Goal: Task Accomplishment & Management: Complete application form

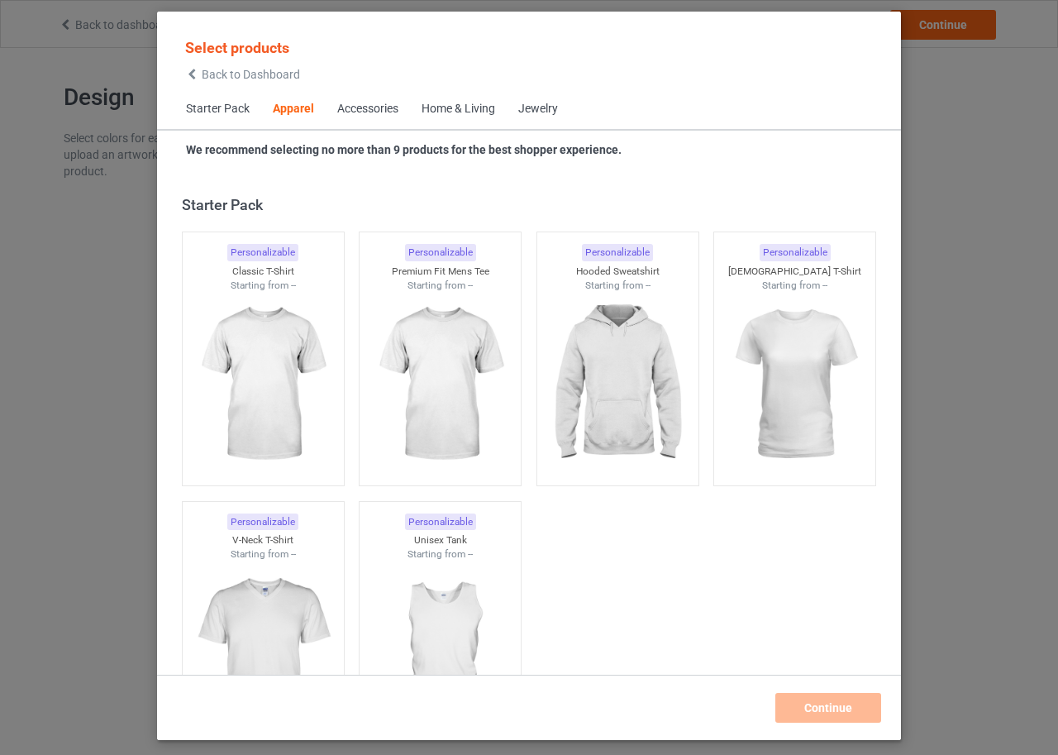
scroll to position [616, 0]
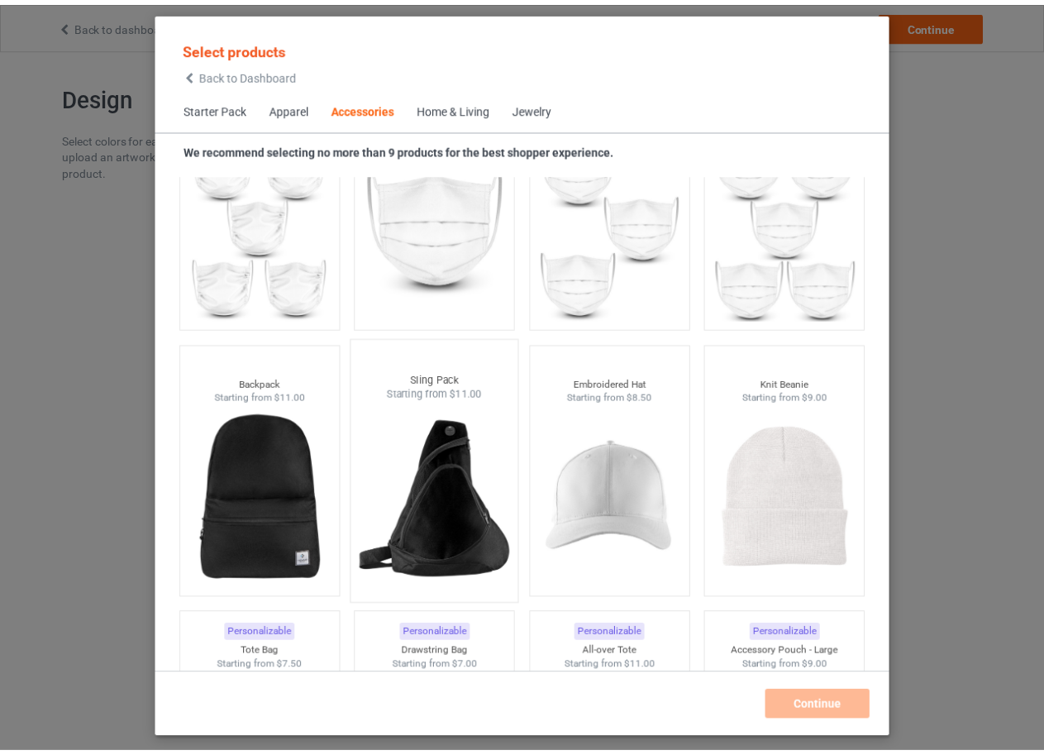
scroll to position [4501, 0]
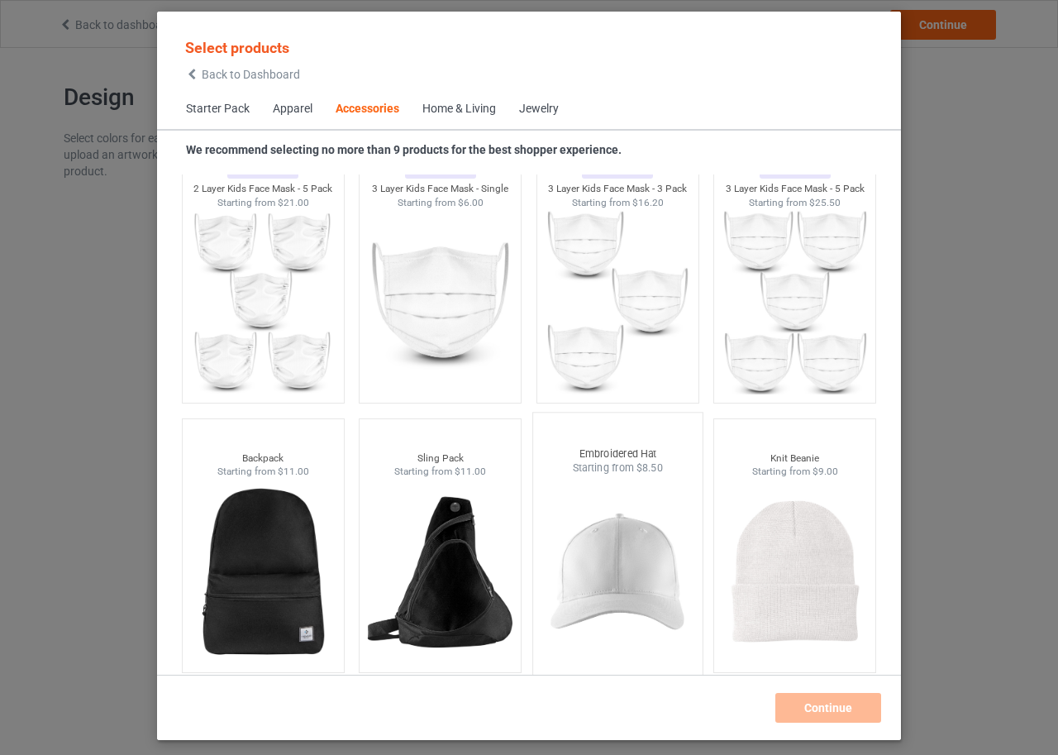
click at [613, 540] on img at bounding box center [617, 572] width 155 height 194
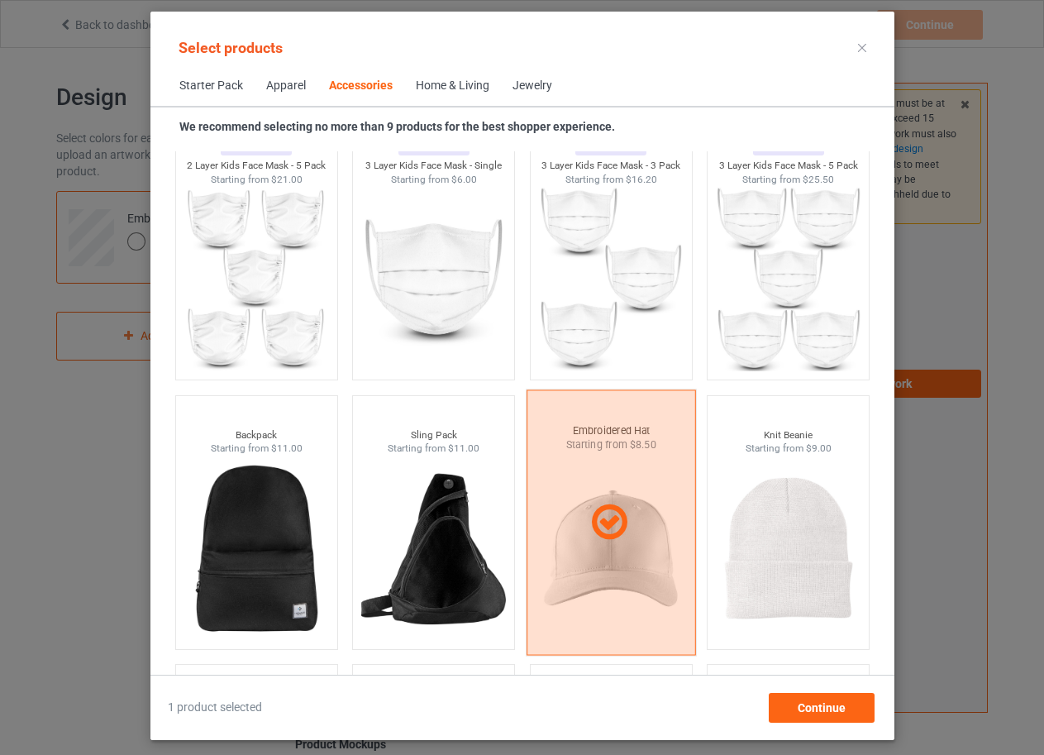
scroll to position [4667, 0]
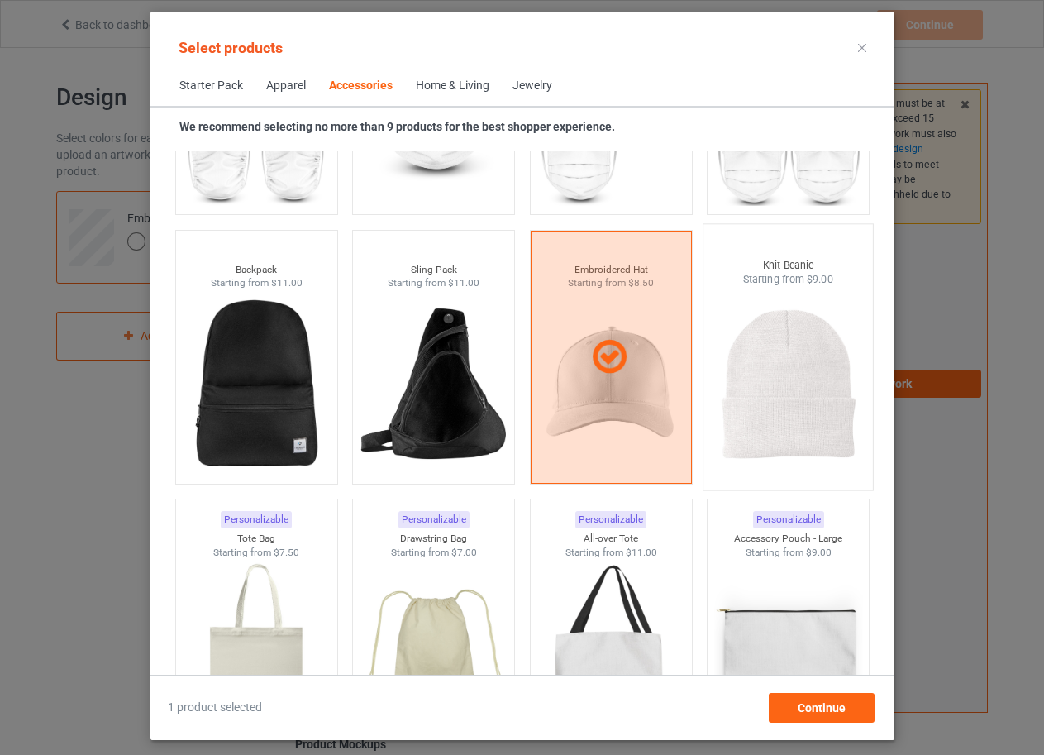
click at [756, 395] on img at bounding box center [787, 384] width 155 height 194
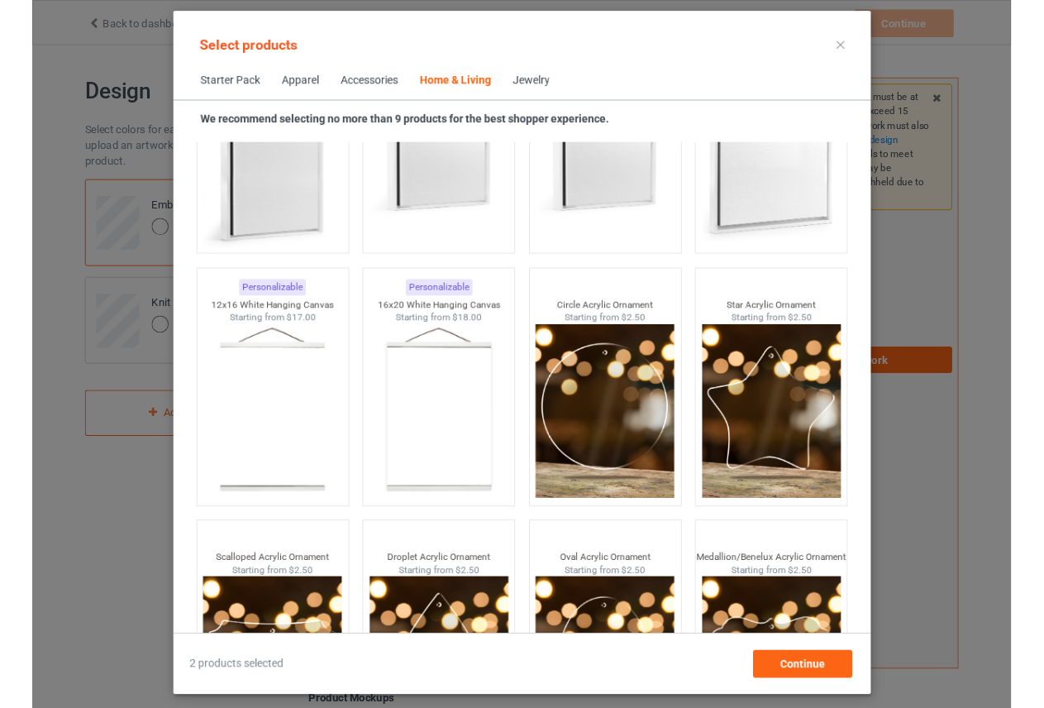
scroll to position [17726, 0]
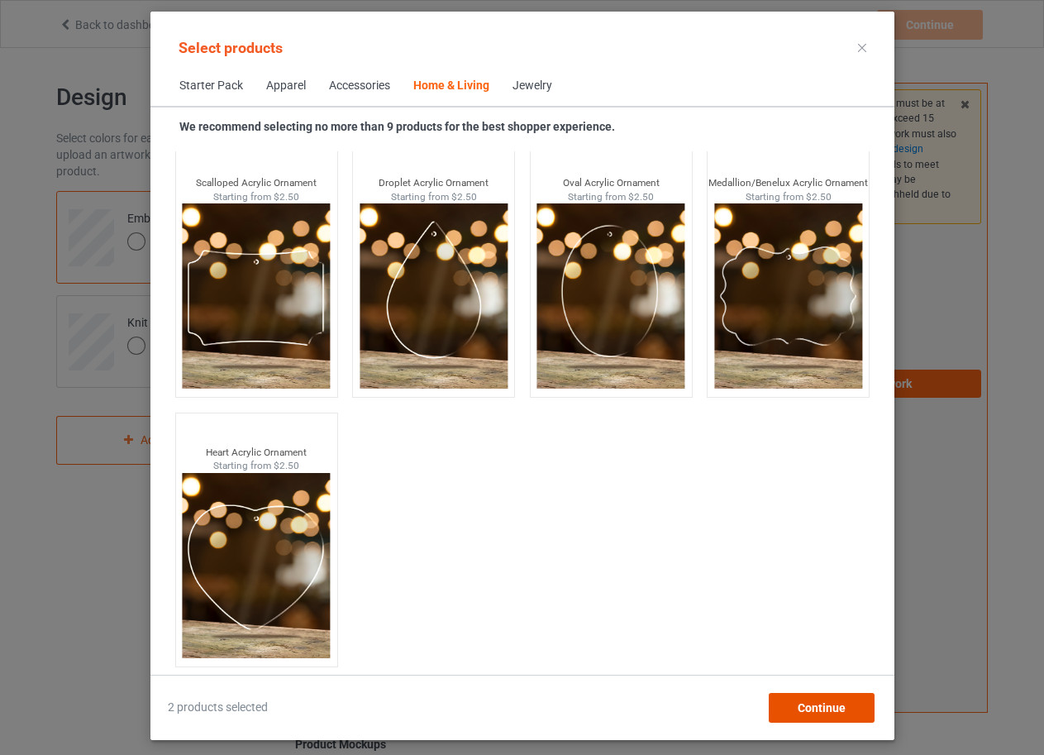
click at [841, 703] on span "Continue" at bounding box center [821, 707] width 48 height 13
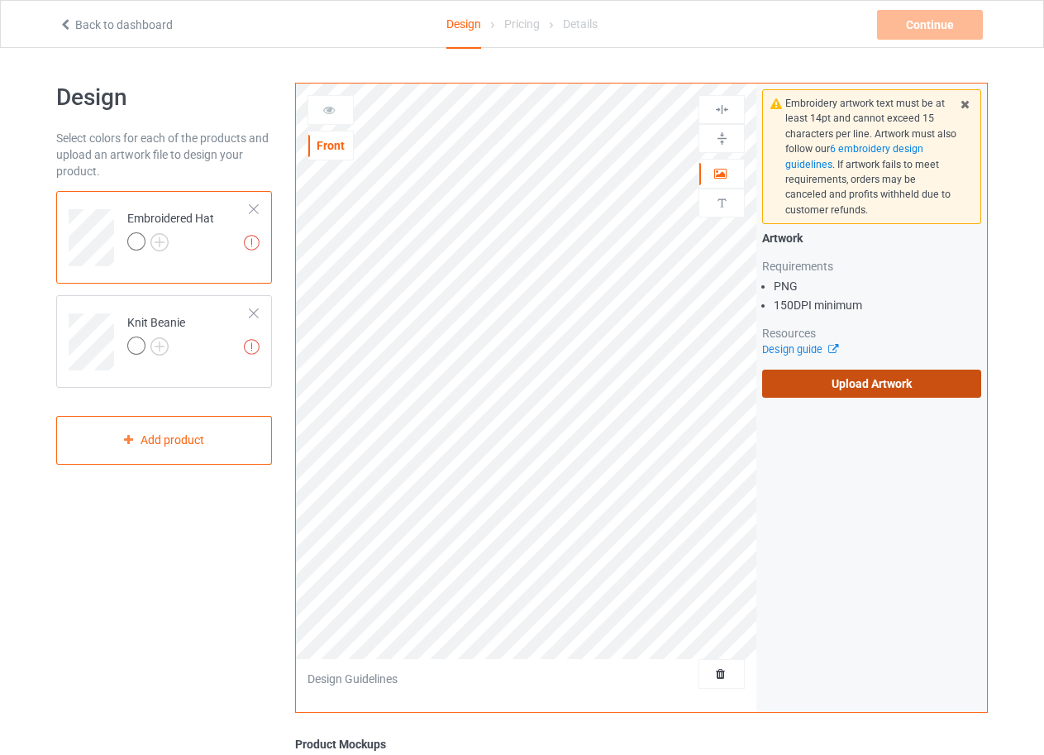
click at [822, 381] on label "Upload Artwork" at bounding box center [871, 384] width 219 height 28
click at [0, 0] on input "Upload Artwork" at bounding box center [0, 0] width 0 height 0
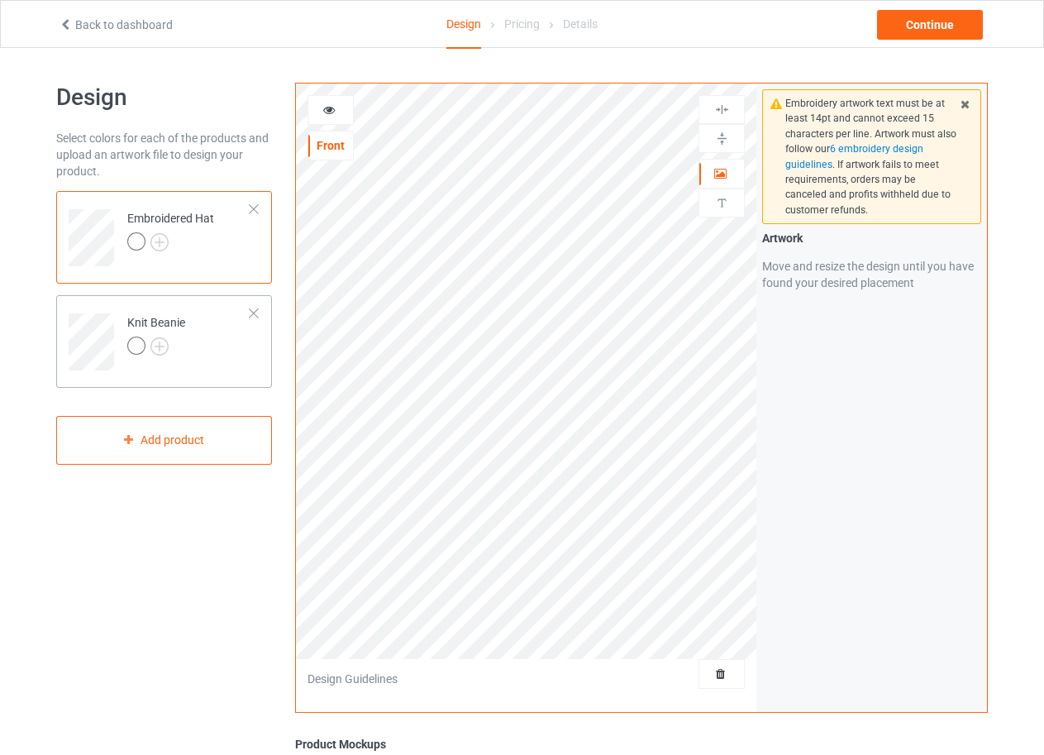
click at [165, 327] on div "Knit Beanie" at bounding box center [156, 334] width 58 height 40
click at [219, 239] on td "Embroidered Hat" at bounding box center [188, 232] width 141 height 69
click at [155, 241] on img at bounding box center [159, 242] width 18 height 18
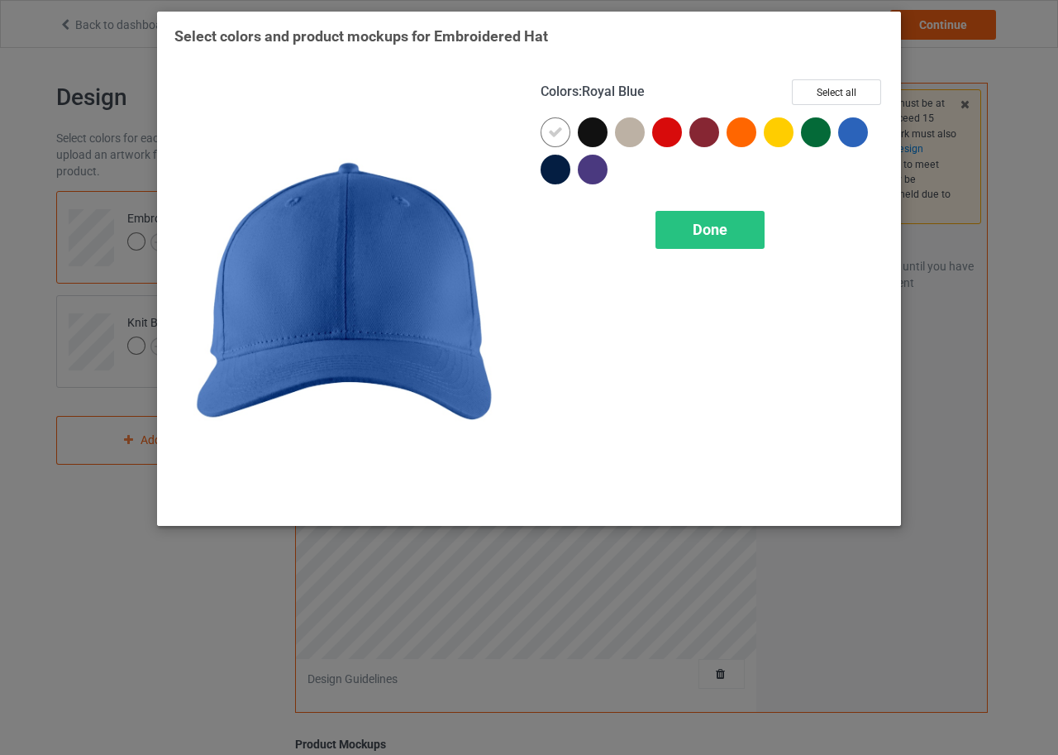
click at [862, 128] on div at bounding box center [853, 132] width 30 height 30
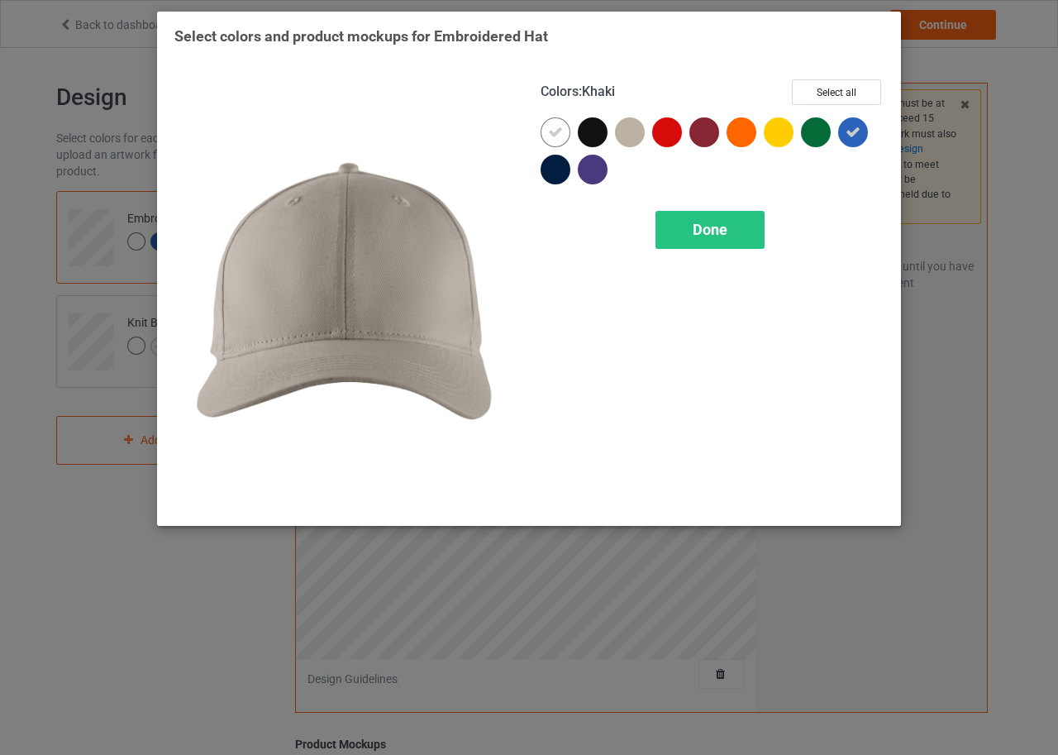
click at [626, 139] on div at bounding box center [630, 132] width 30 height 30
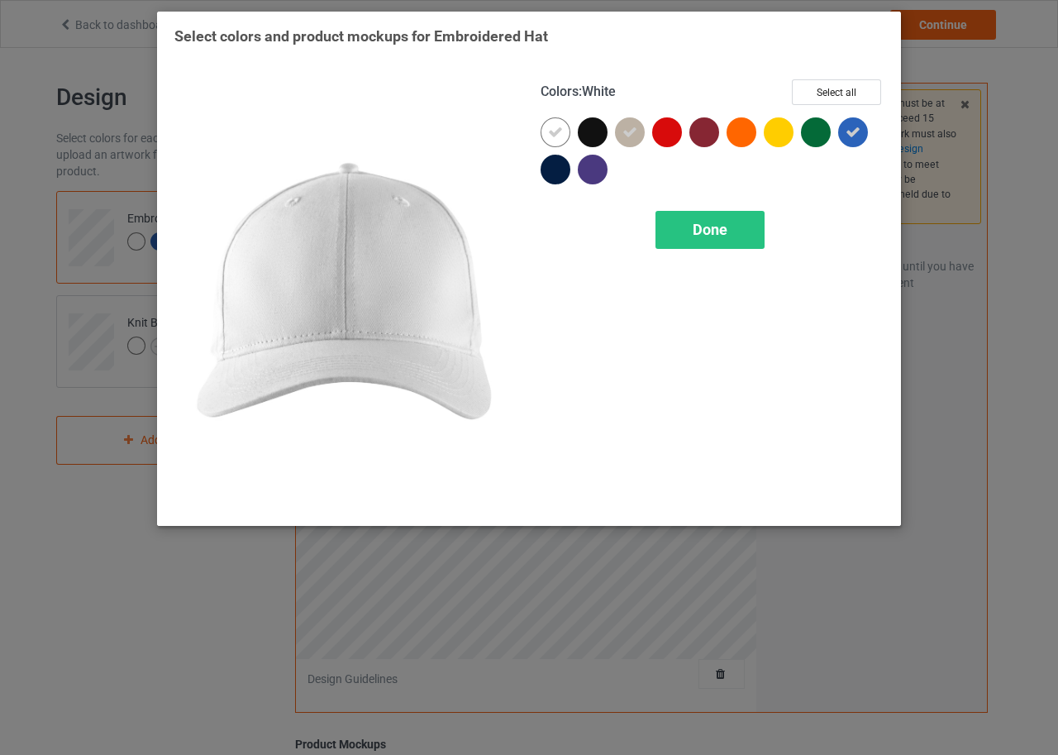
click at [564, 132] on div at bounding box center [556, 132] width 30 height 30
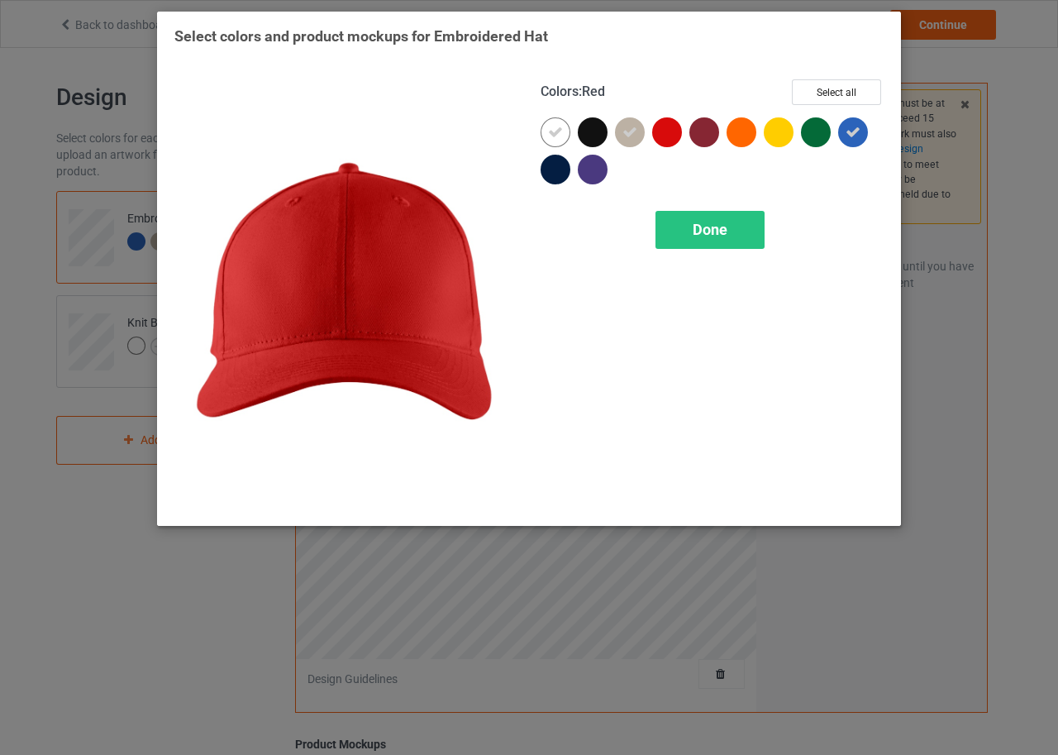
click at [664, 130] on div at bounding box center [667, 132] width 30 height 30
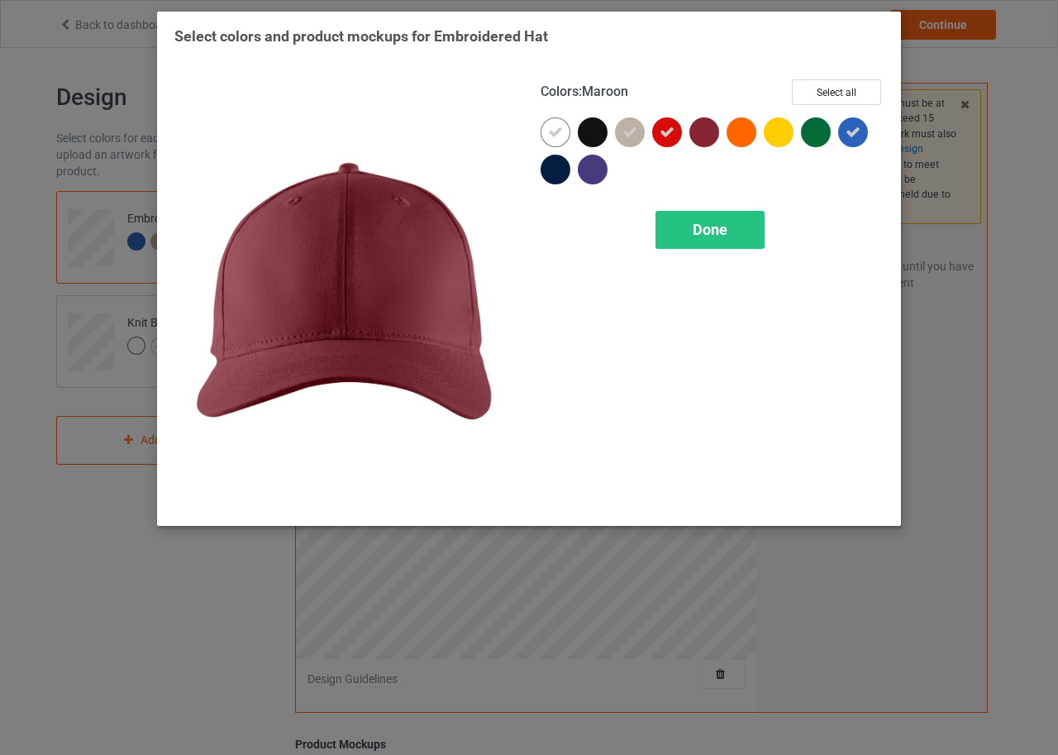
click at [705, 130] on div at bounding box center [704, 132] width 30 height 30
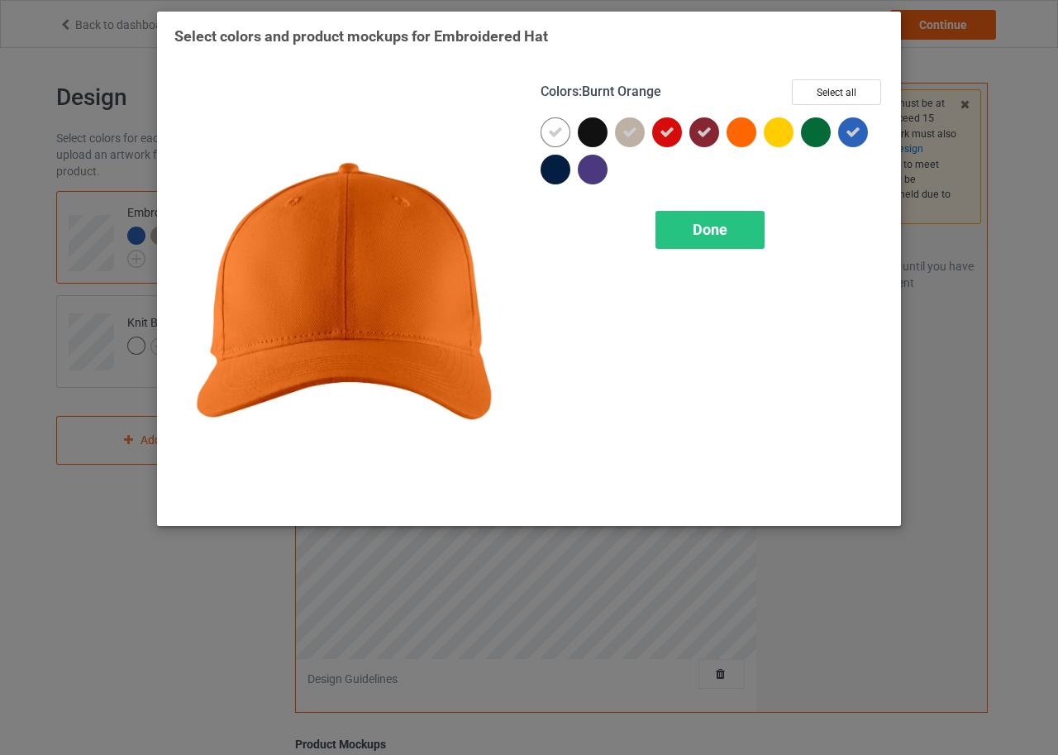
click at [734, 136] on div at bounding box center [742, 132] width 30 height 30
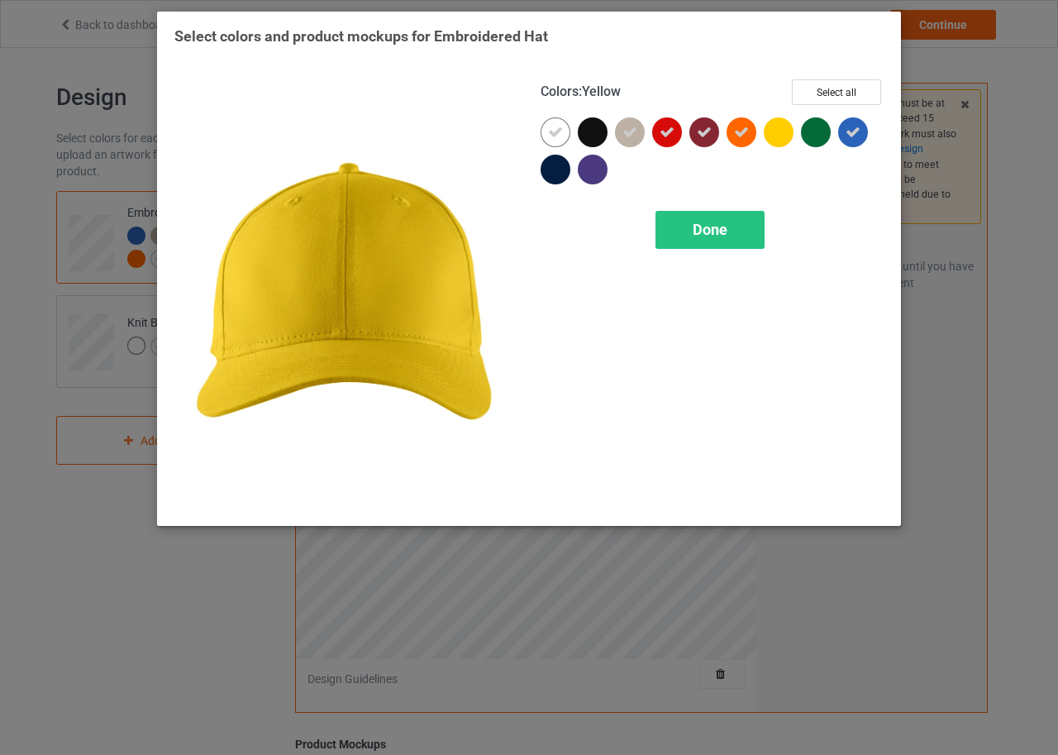
click at [766, 133] on div at bounding box center [779, 132] width 30 height 30
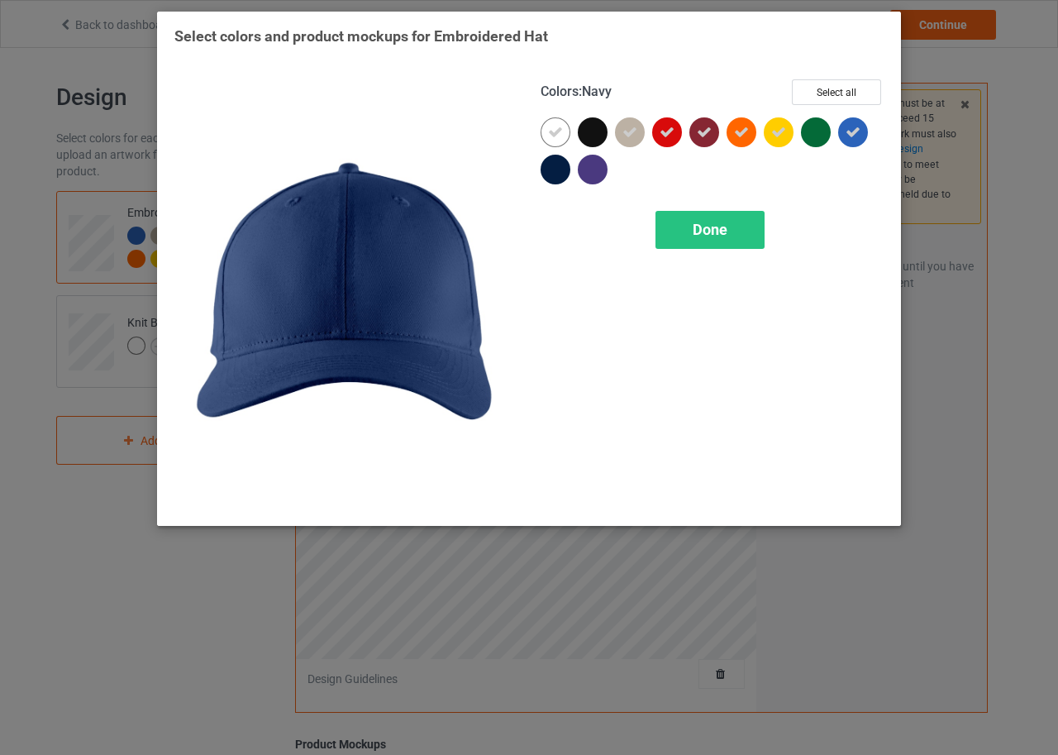
click at [551, 164] on div at bounding box center [556, 170] width 30 height 30
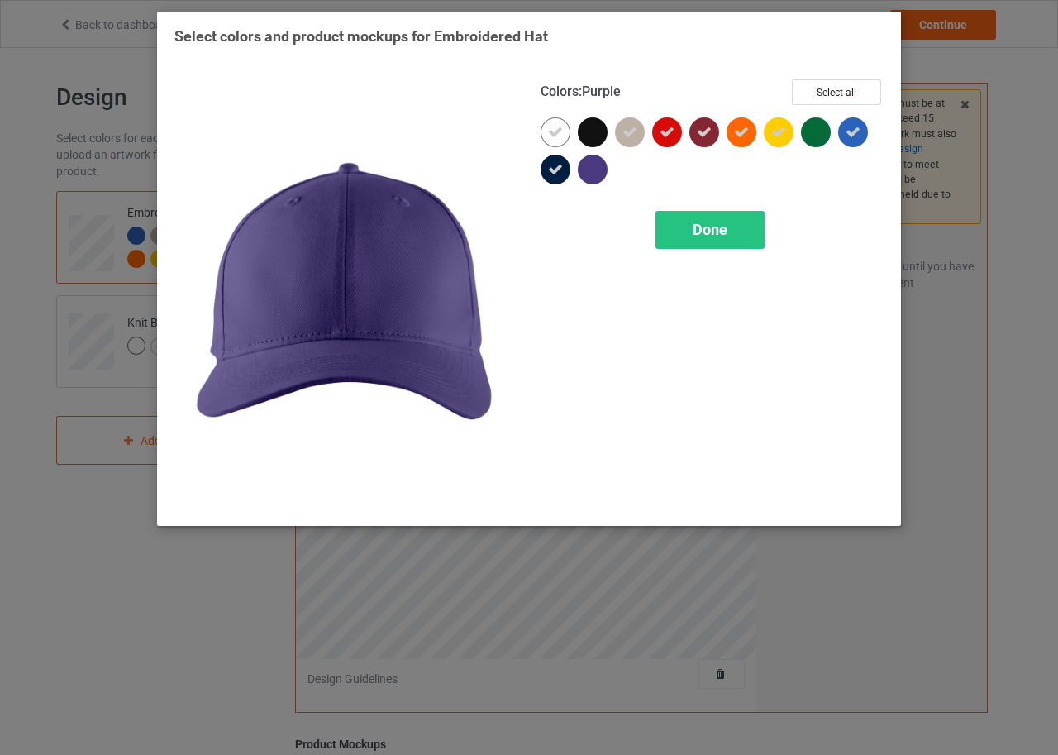
click at [589, 170] on div at bounding box center [593, 170] width 30 height 30
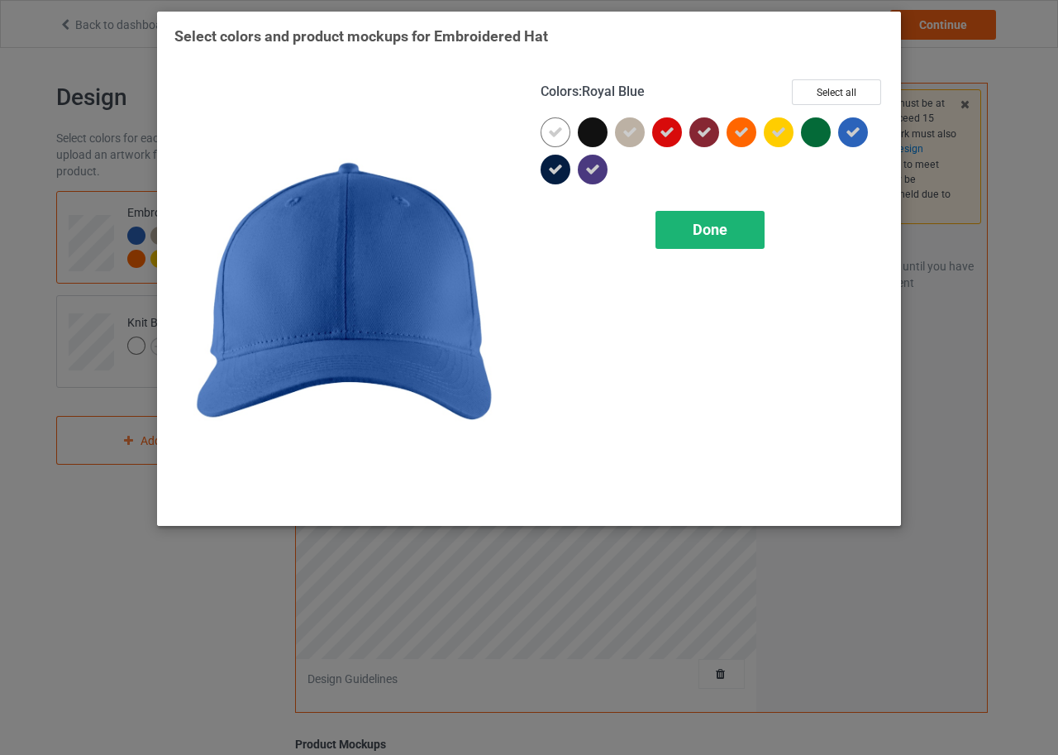
click at [733, 231] on div "Done" at bounding box center [710, 230] width 109 height 38
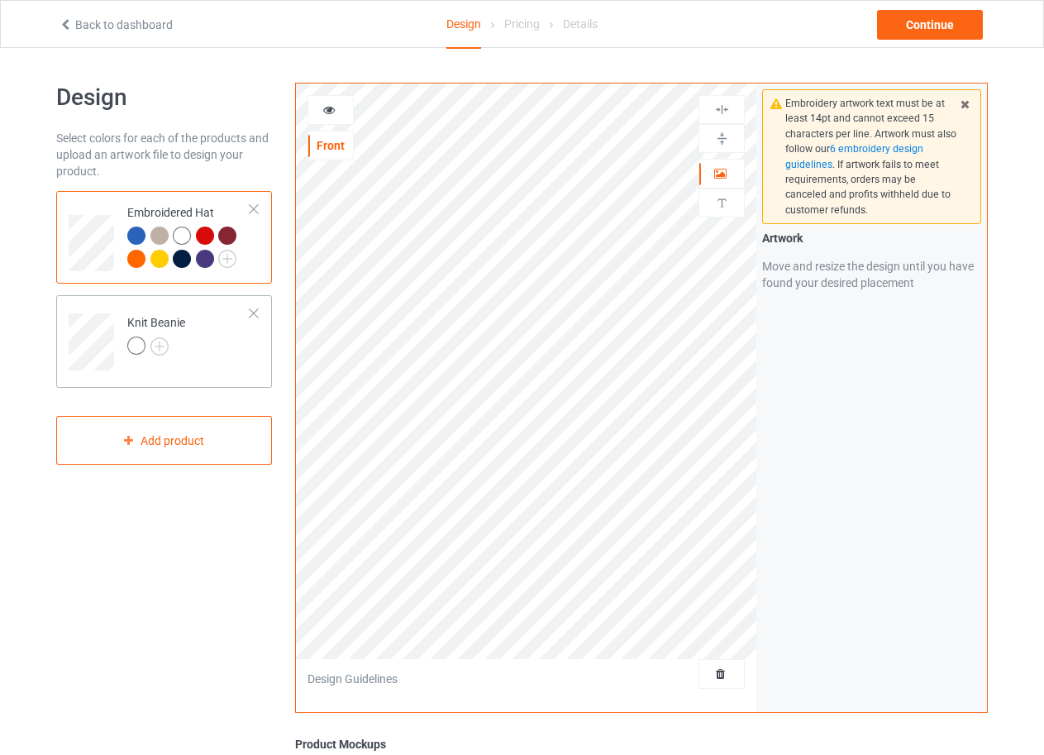
click at [193, 321] on td "Knit Beanie" at bounding box center [188, 336] width 141 height 69
click at [163, 344] on img at bounding box center [159, 346] width 18 height 18
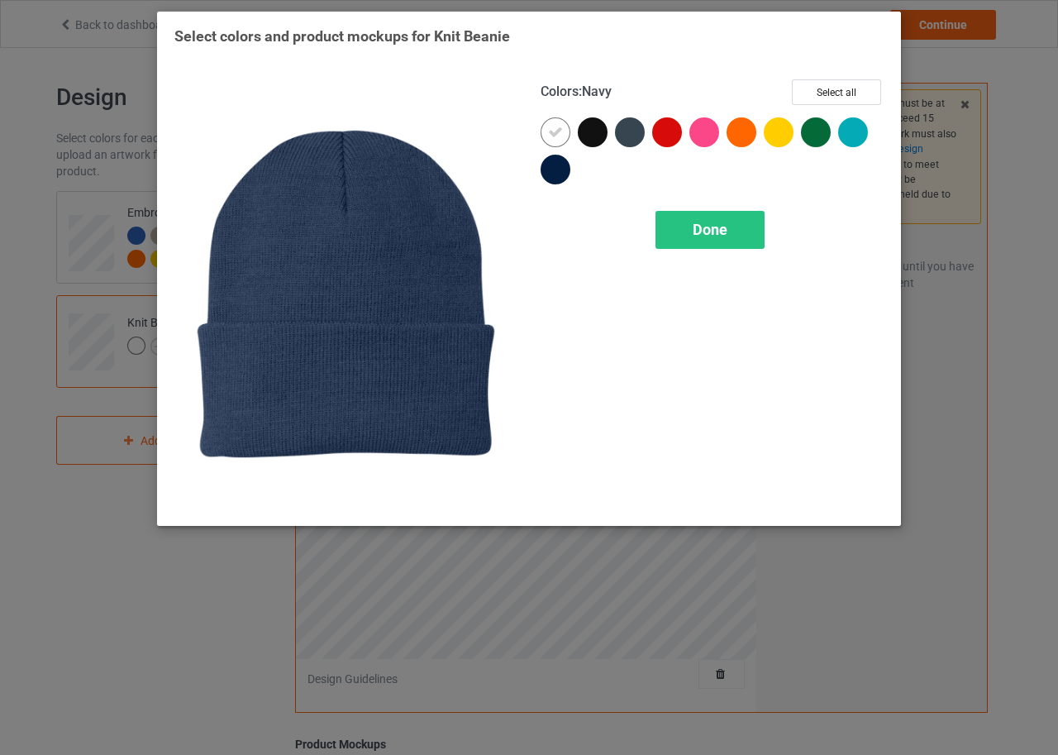
click at [559, 174] on div at bounding box center [556, 170] width 30 height 30
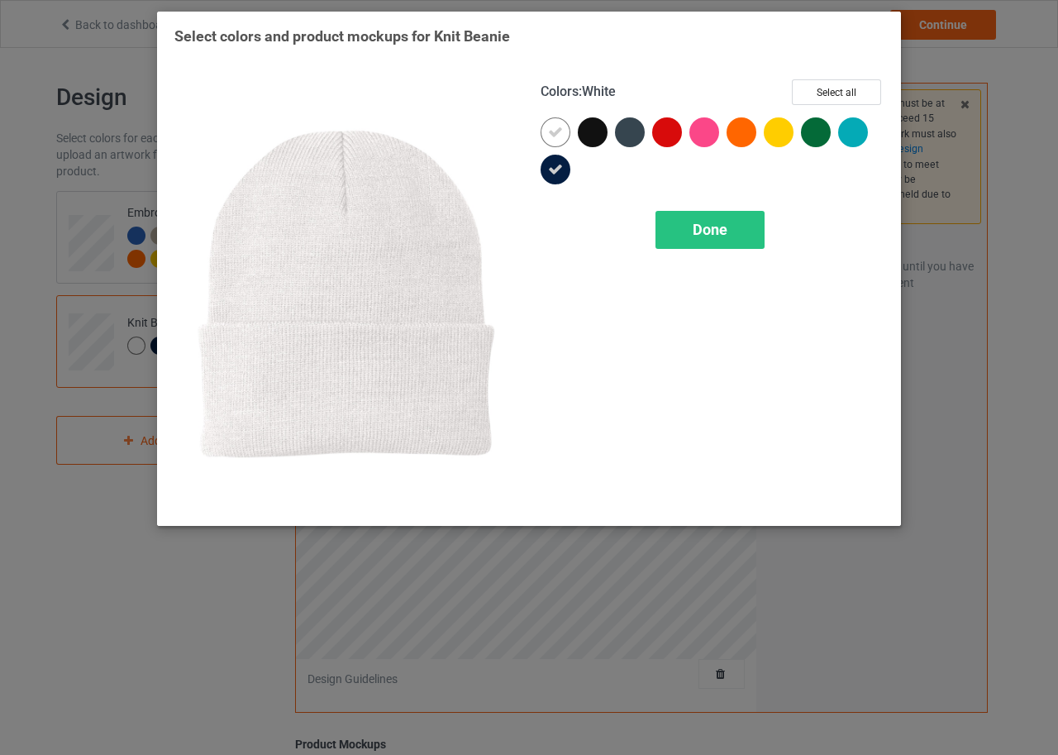
click at [564, 139] on div at bounding box center [556, 132] width 30 height 30
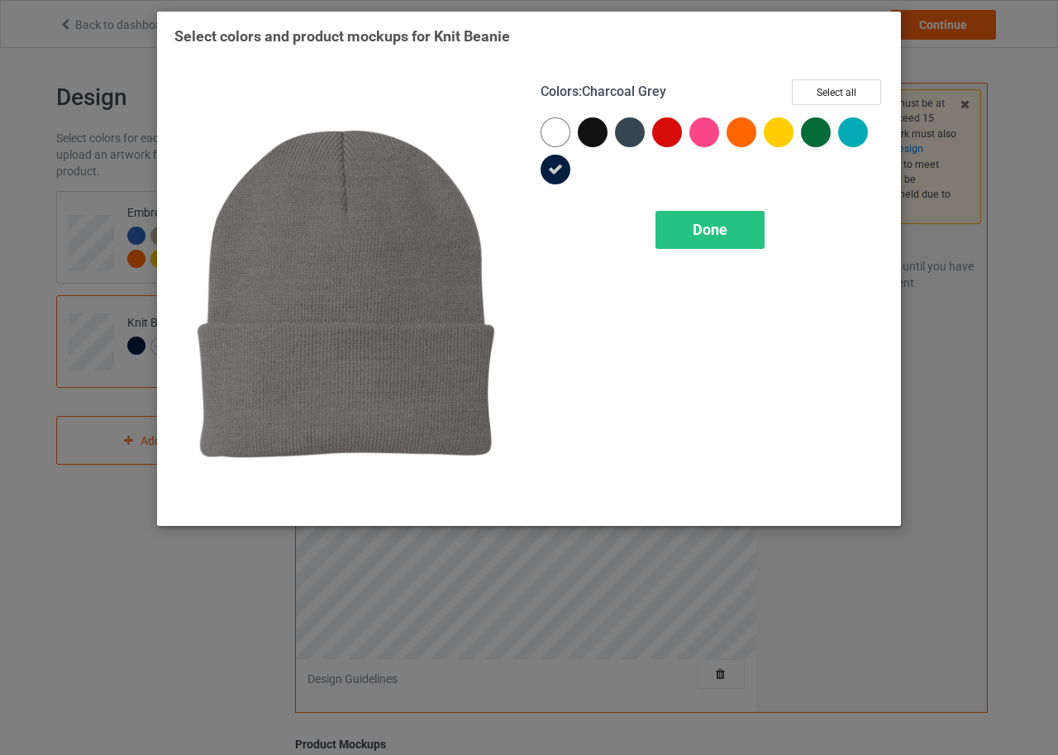
click at [628, 143] on div at bounding box center [630, 132] width 30 height 30
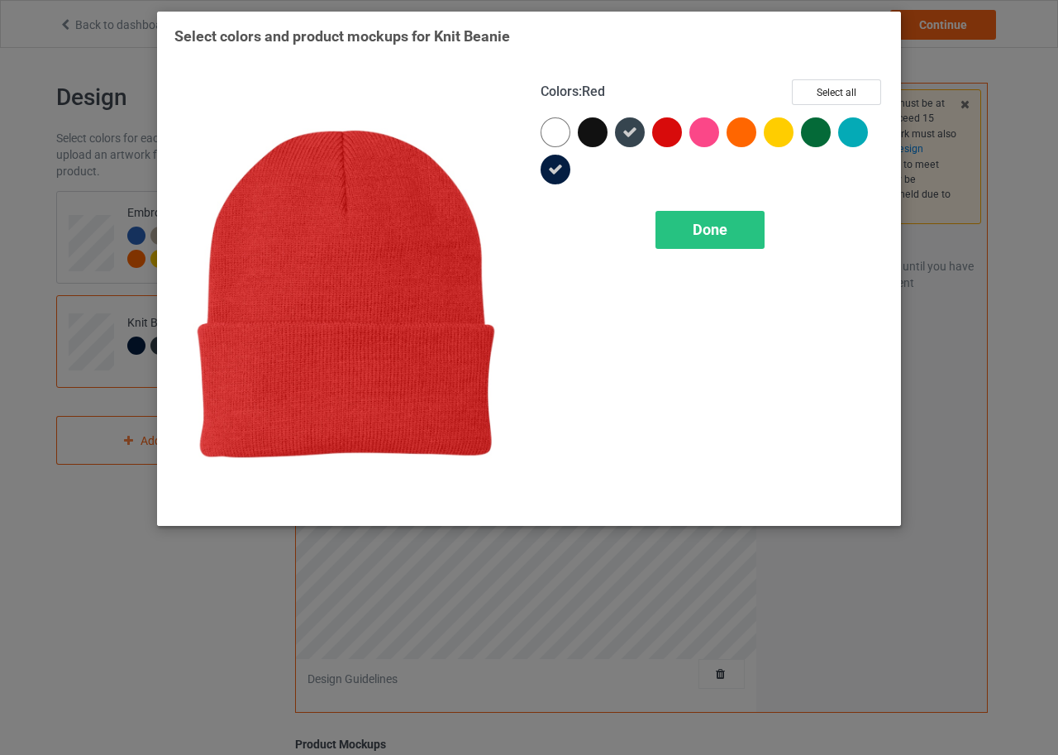
click at [674, 136] on div at bounding box center [667, 132] width 30 height 30
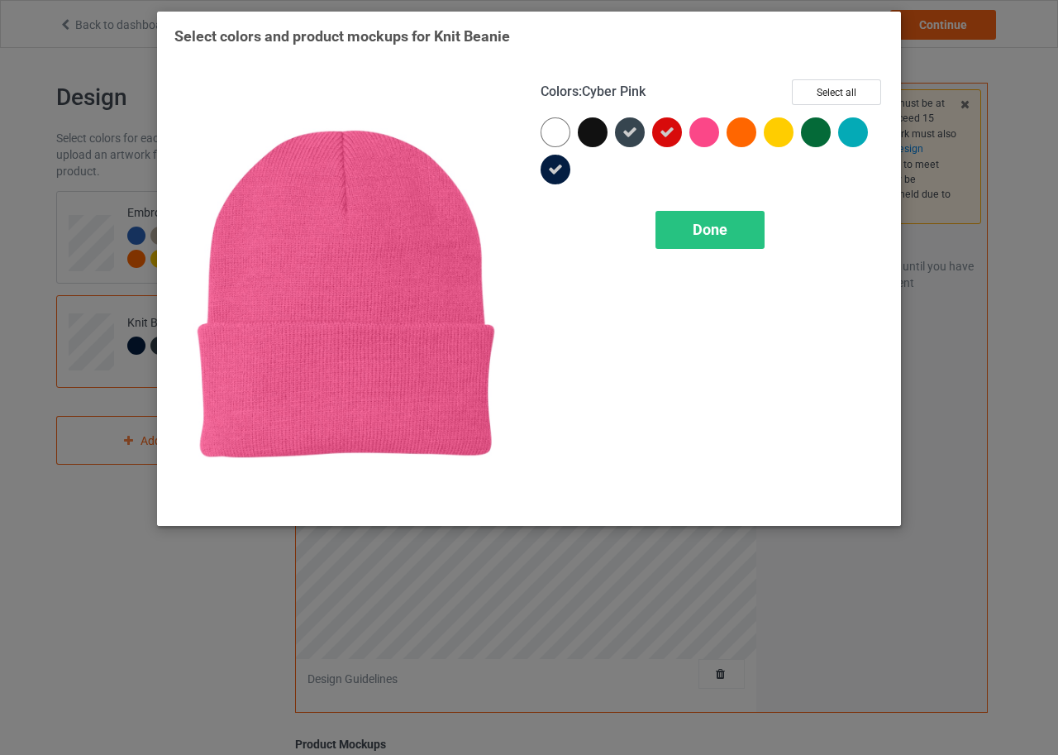
click at [695, 133] on div at bounding box center [704, 132] width 30 height 30
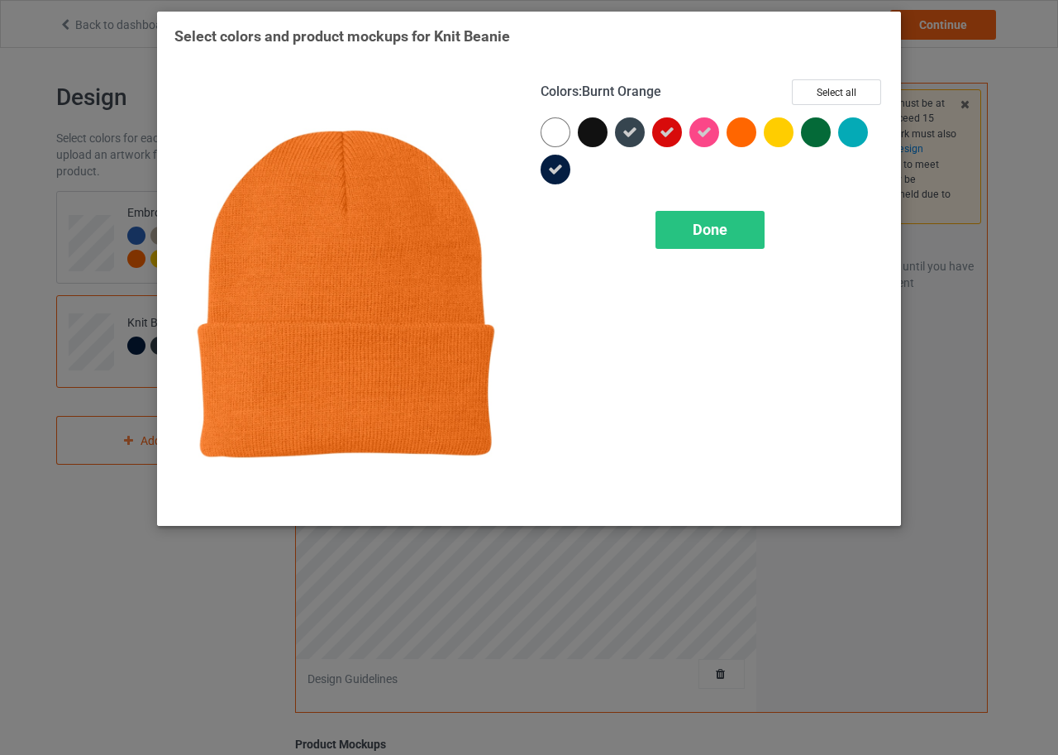
click at [754, 133] on div at bounding box center [742, 132] width 30 height 30
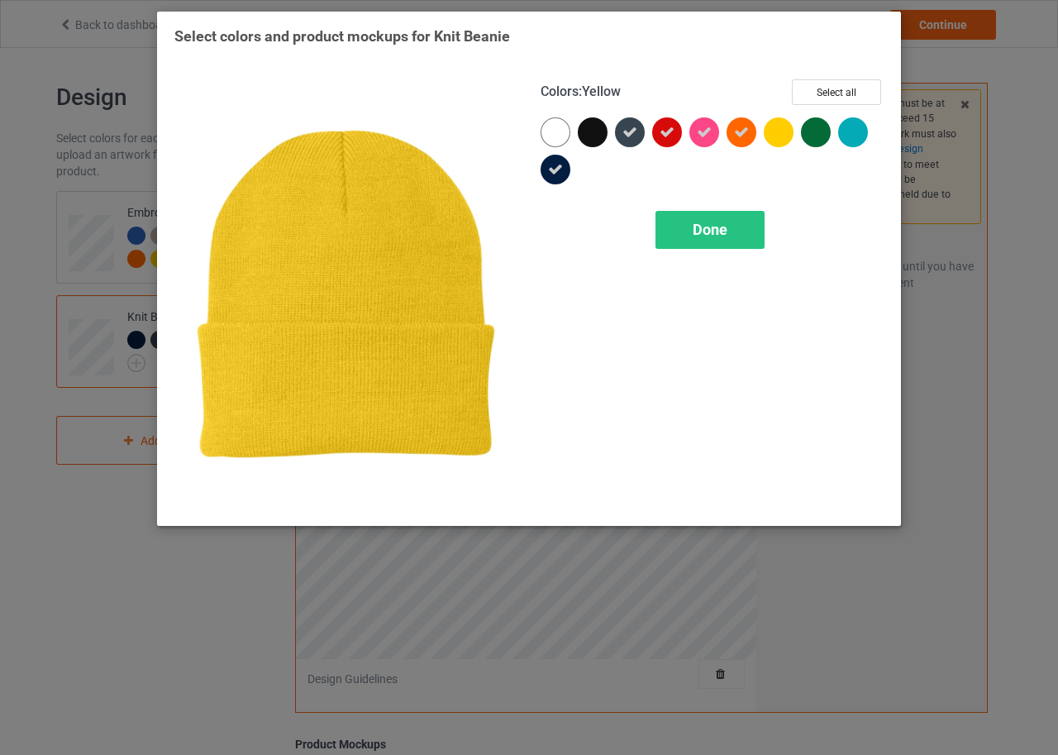
click at [773, 136] on div at bounding box center [779, 132] width 30 height 30
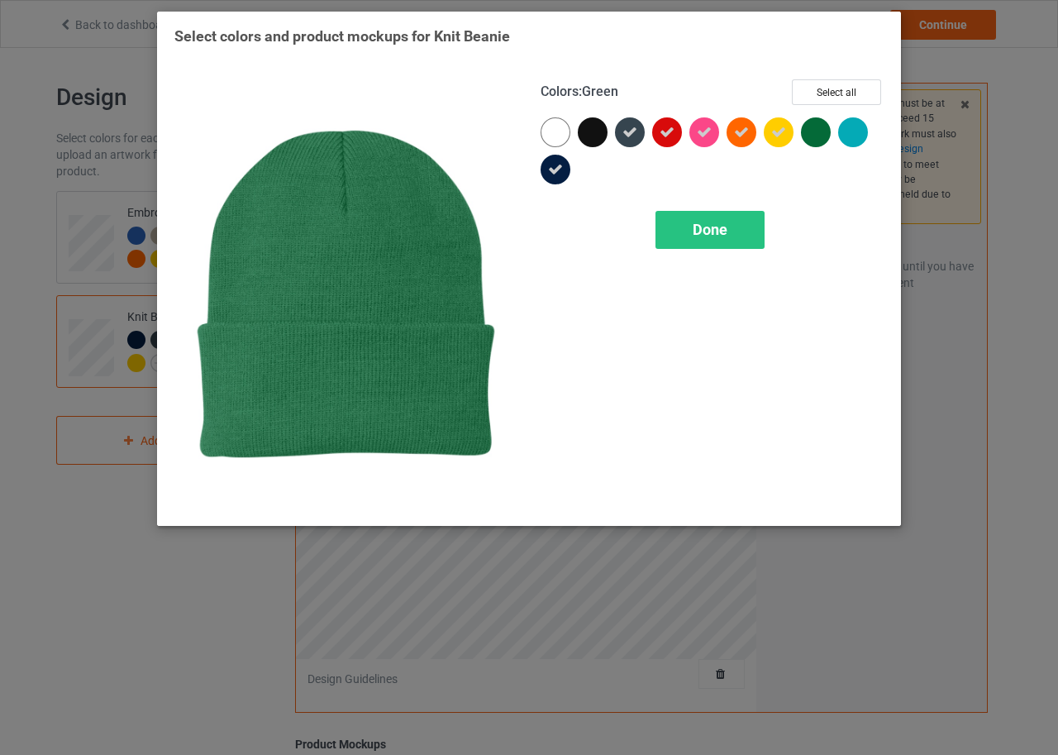
click at [805, 136] on div at bounding box center [816, 132] width 30 height 30
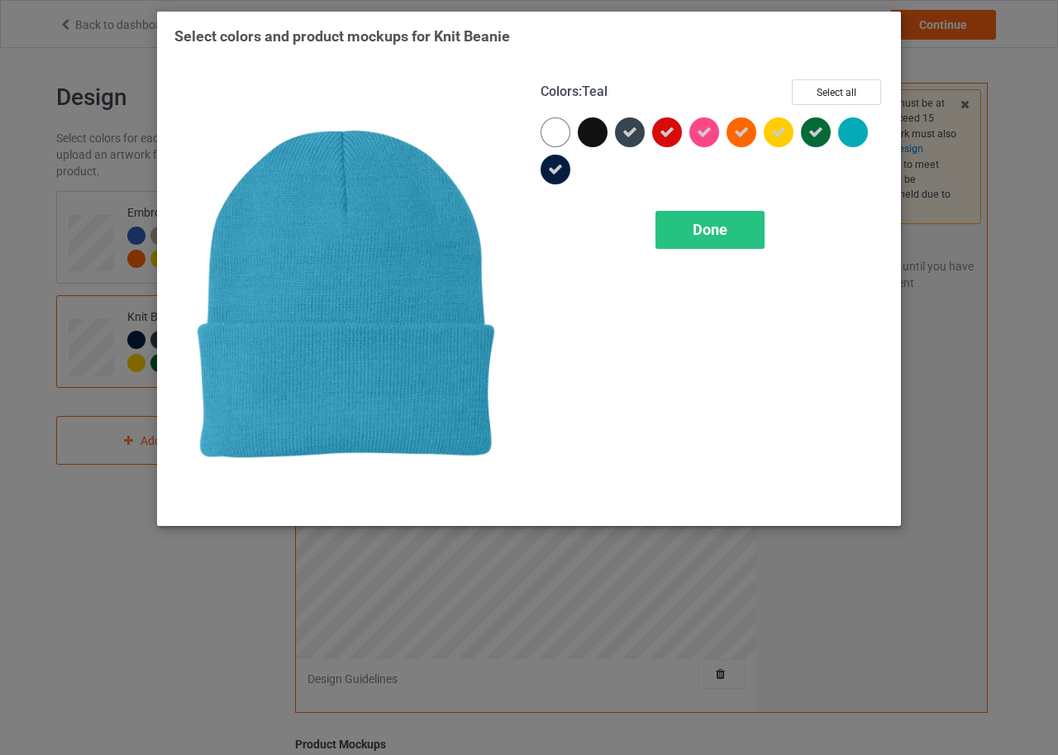
click at [848, 136] on div at bounding box center [853, 132] width 30 height 30
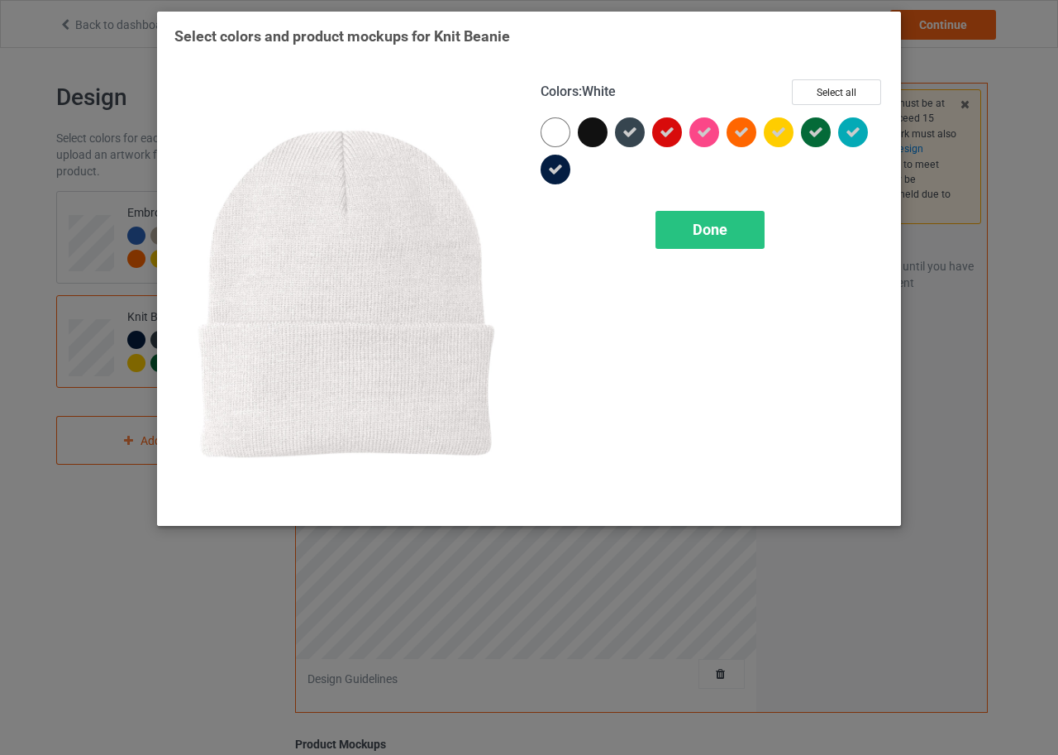
click at [562, 127] on div at bounding box center [556, 132] width 30 height 30
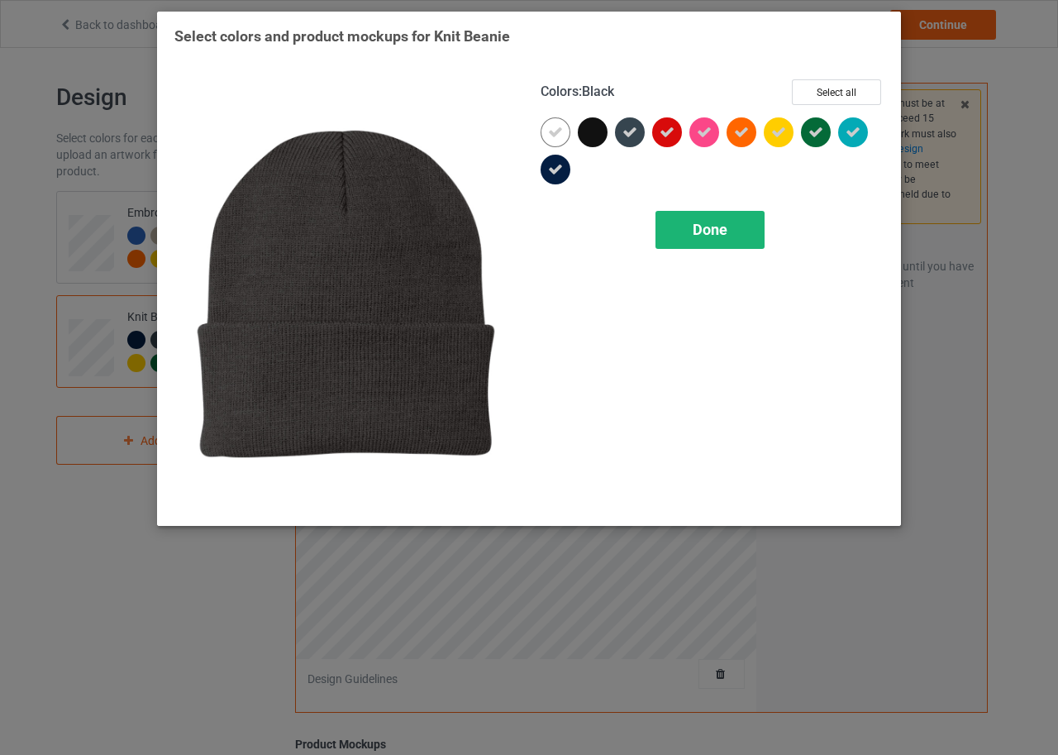
click at [706, 225] on span "Done" at bounding box center [710, 229] width 35 height 17
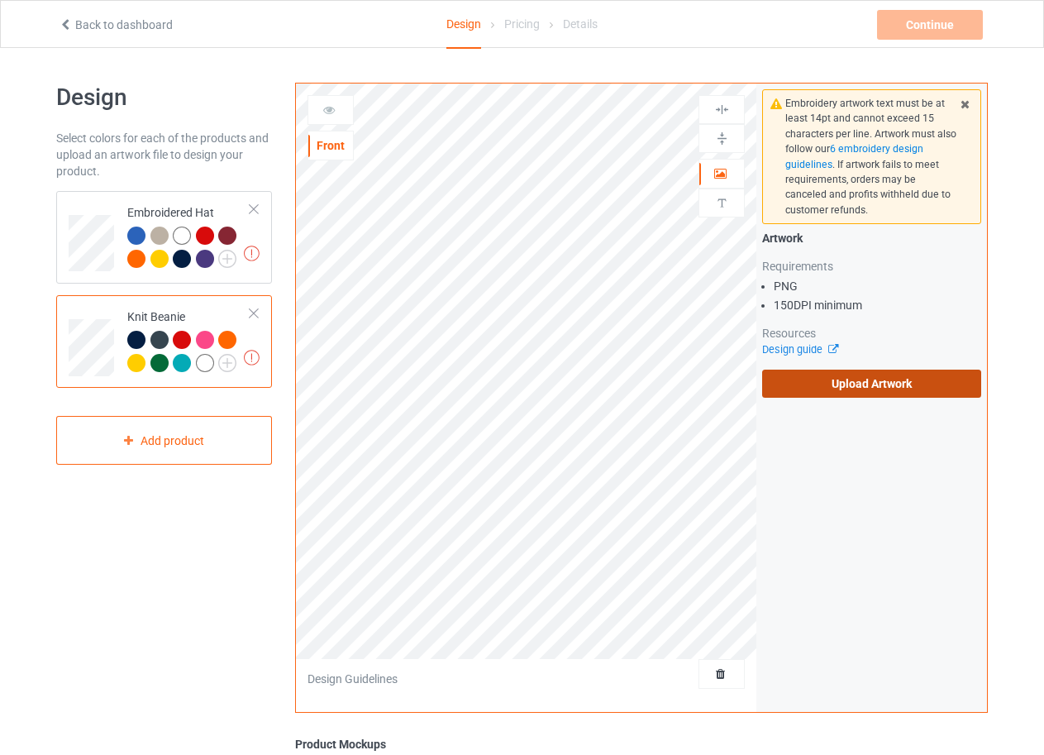
click at [852, 373] on label "Upload Artwork" at bounding box center [871, 384] width 219 height 28
click at [0, 0] on input "Upload Artwork" at bounding box center [0, 0] width 0 height 0
click at [879, 384] on label "Upload Artwork" at bounding box center [871, 384] width 219 height 28
click at [0, 0] on input "Upload Artwork" at bounding box center [0, 0] width 0 height 0
click at [799, 386] on label "Upload Artwork" at bounding box center [871, 384] width 219 height 28
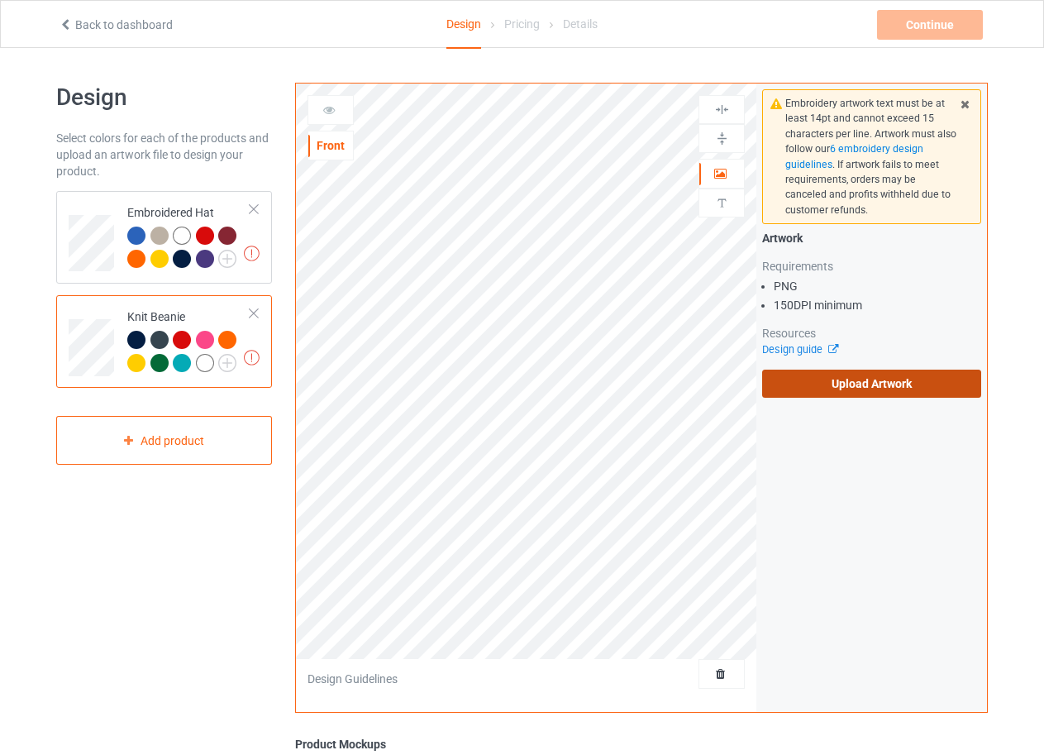
click at [0, 0] on input "Upload Artwork" at bounding box center [0, 0] width 0 height 0
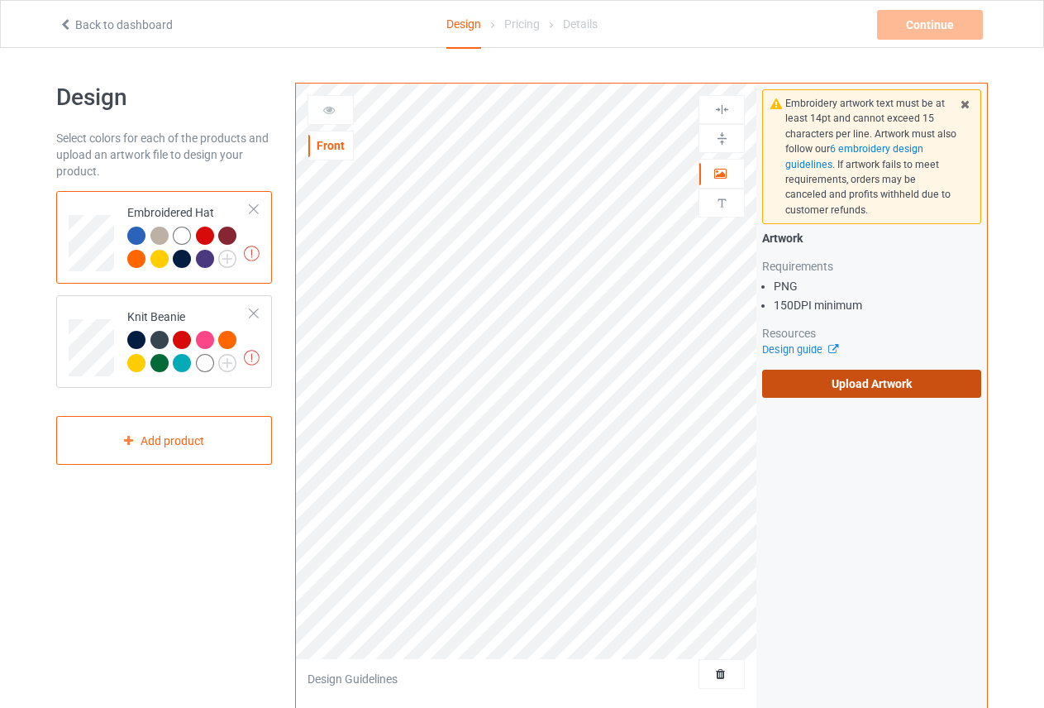
click at [866, 376] on label "Upload Artwork" at bounding box center [871, 384] width 219 height 28
click at [0, 0] on input "Upload Artwork" at bounding box center [0, 0] width 0 height 0
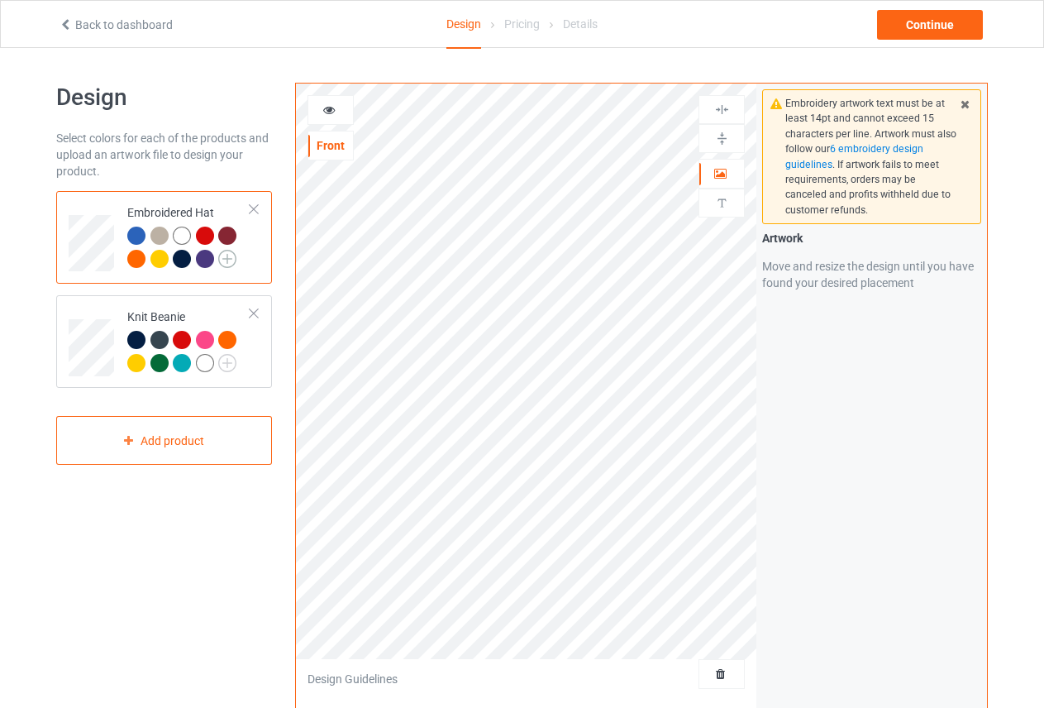
click at [224, 260] on img at bounding box center [227, 259] width 18 height 18
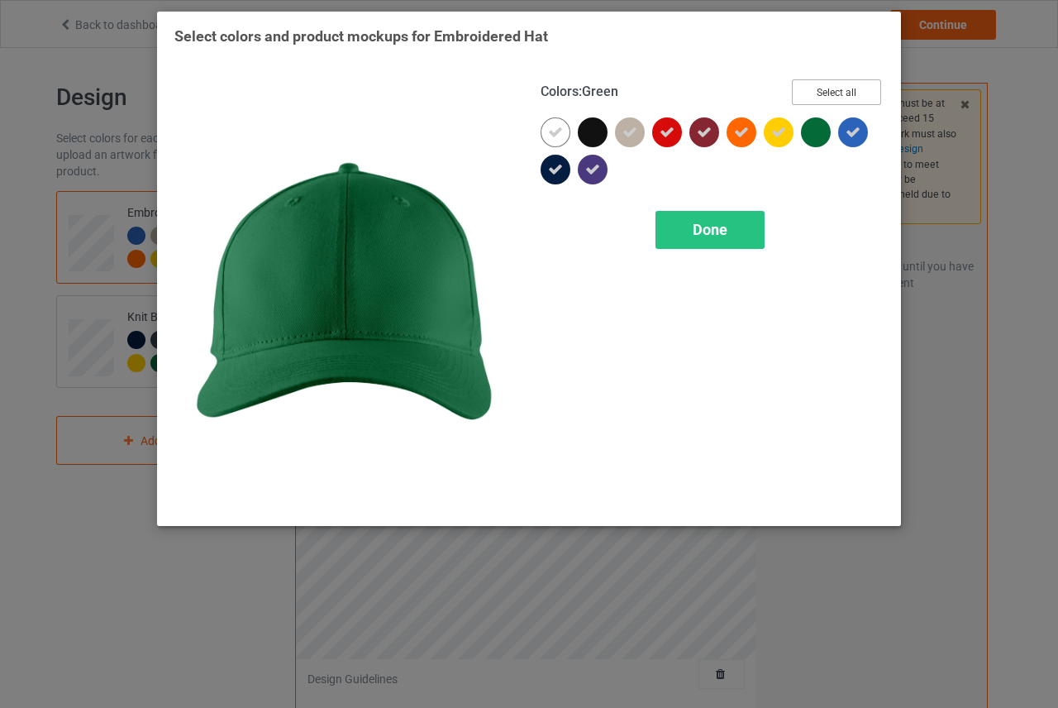
click at [836, 88] on button "Select all" at bounding box center [836, 92] width 89 height 26
click at [836, 88] on button "Reset to Default" at bounding box center [821, 92] width 120 height 26
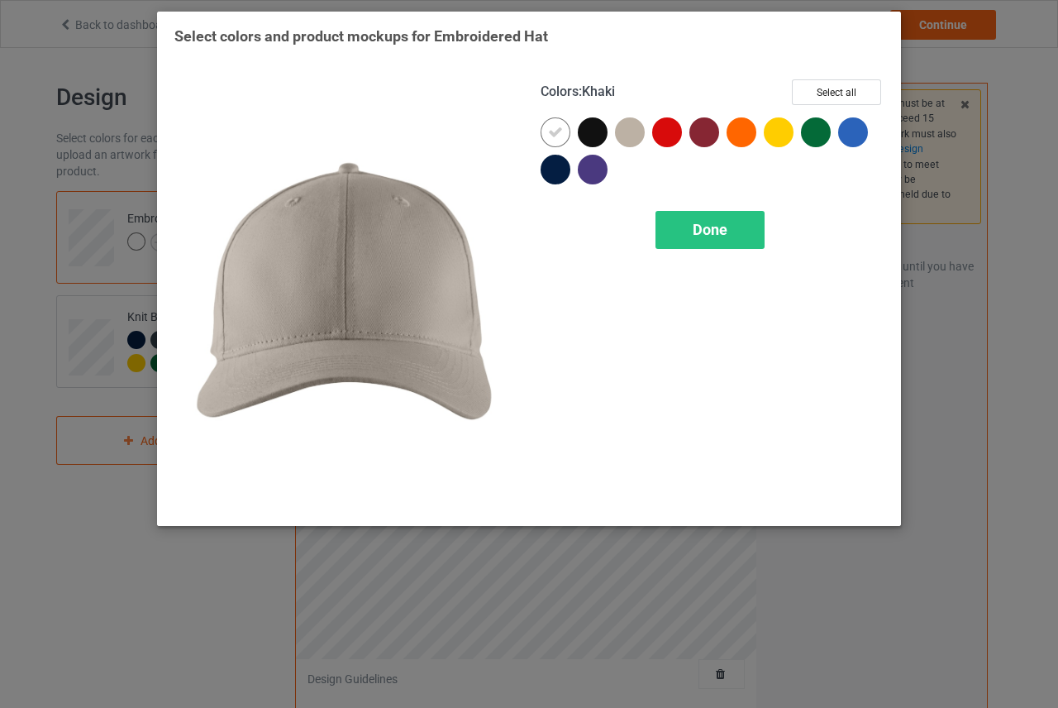
click at [621, 136] on div at bounding box center [630, 132] width 30 height 30
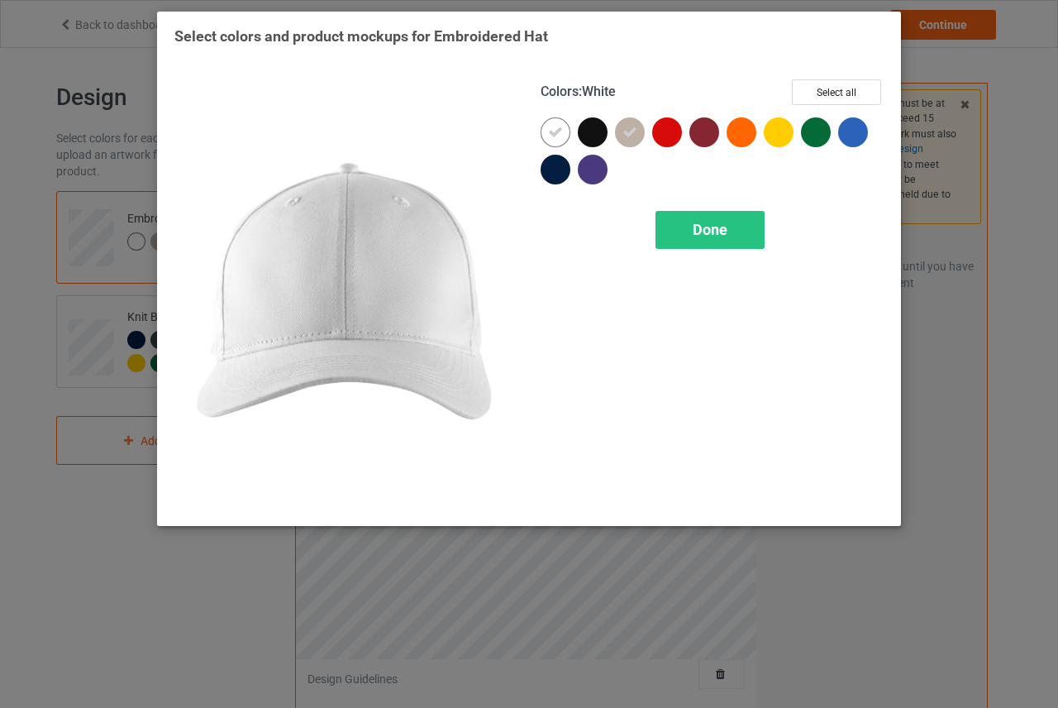
click at [562, 131] on div at bounding box center [556, 132] width 30 height 30
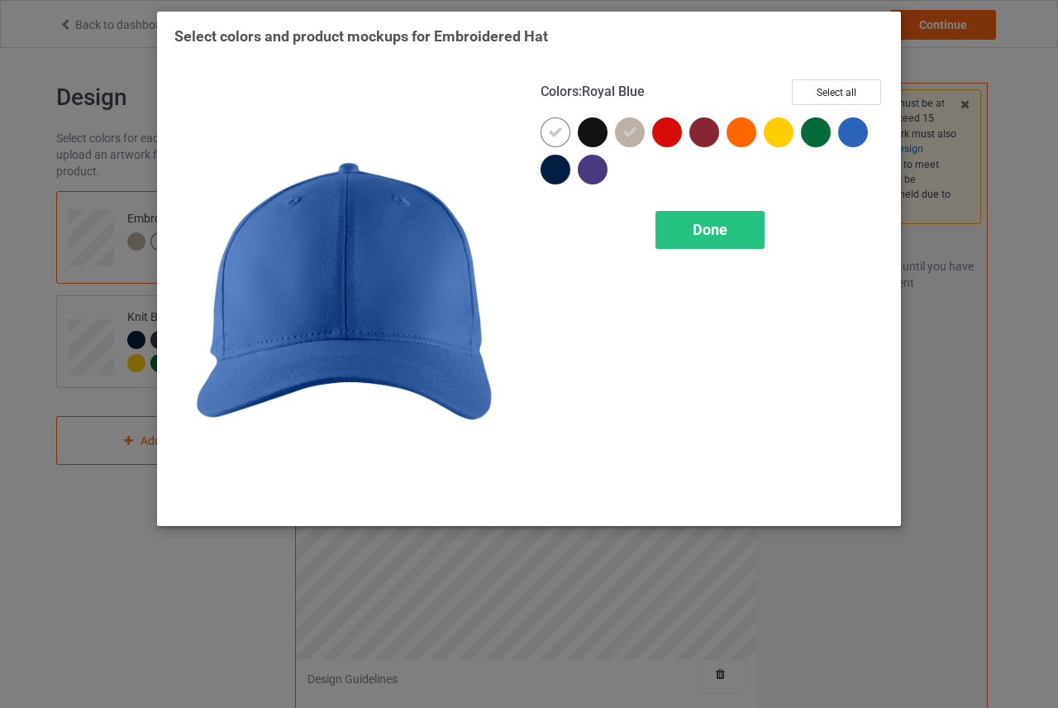
click at [851, 136] on div at bounding box center [853, 132] width 30 height 30
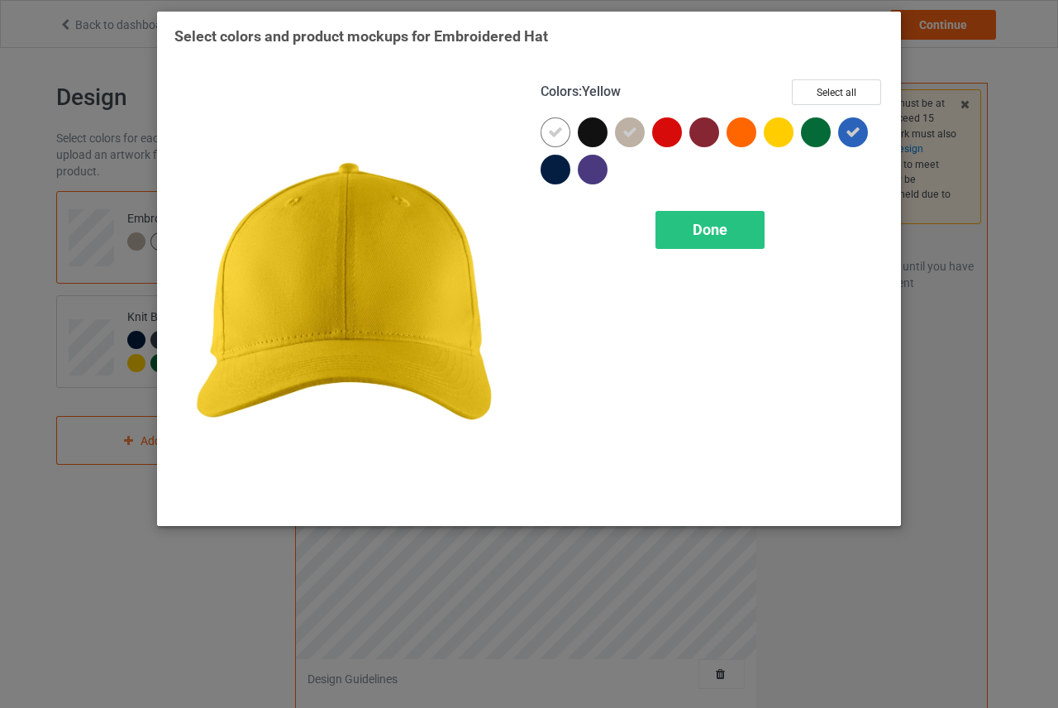
click at [777, 143] on div at bounding box center [779, 132] width 30 height 30
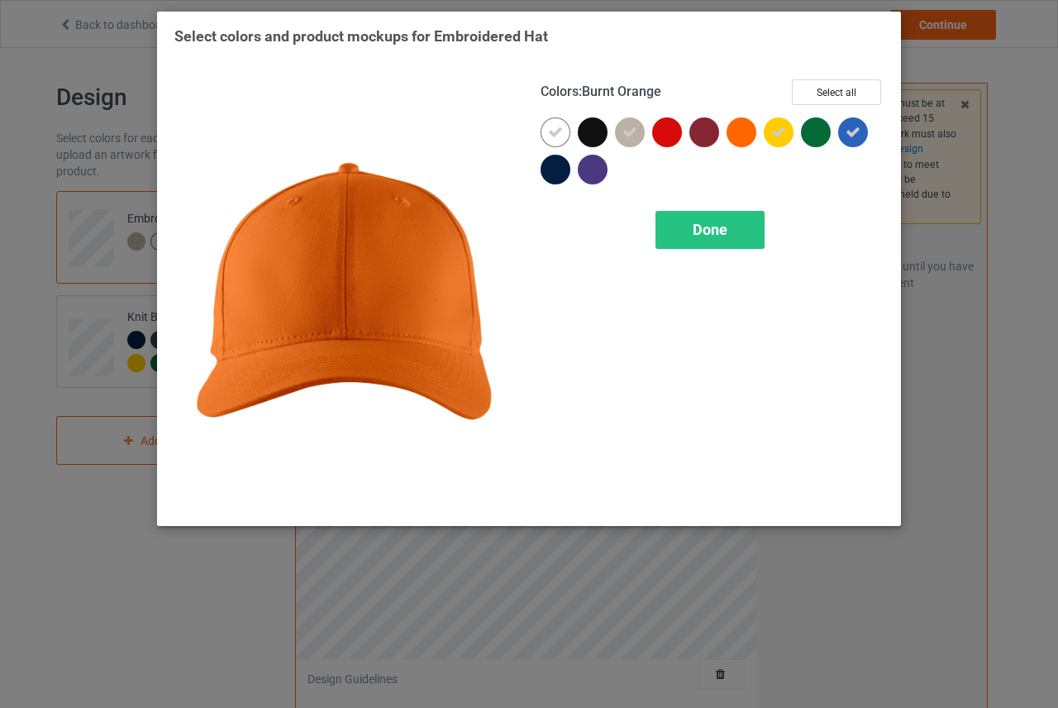
click at [738, 131] on div at bounding box center [742, 132] width 30 height 30
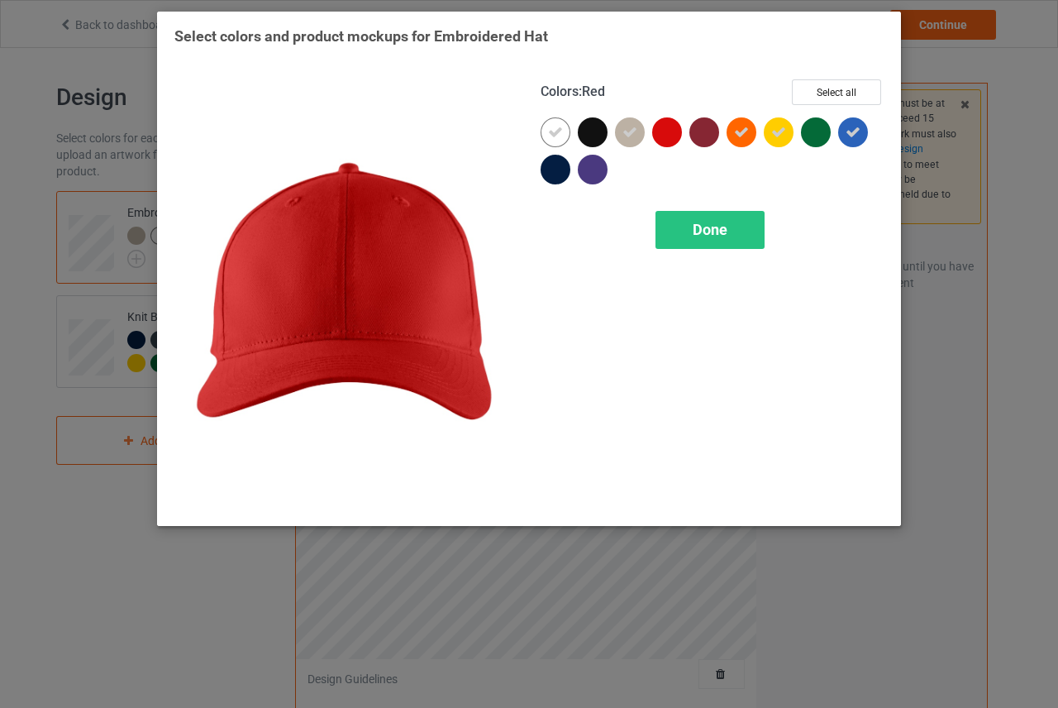
click at [670, 126] on div at bounding box center [667, 132] width 30 height 30
click at [673, 224] on div "Done" at bounding box center [710, 230] width 109 height 38
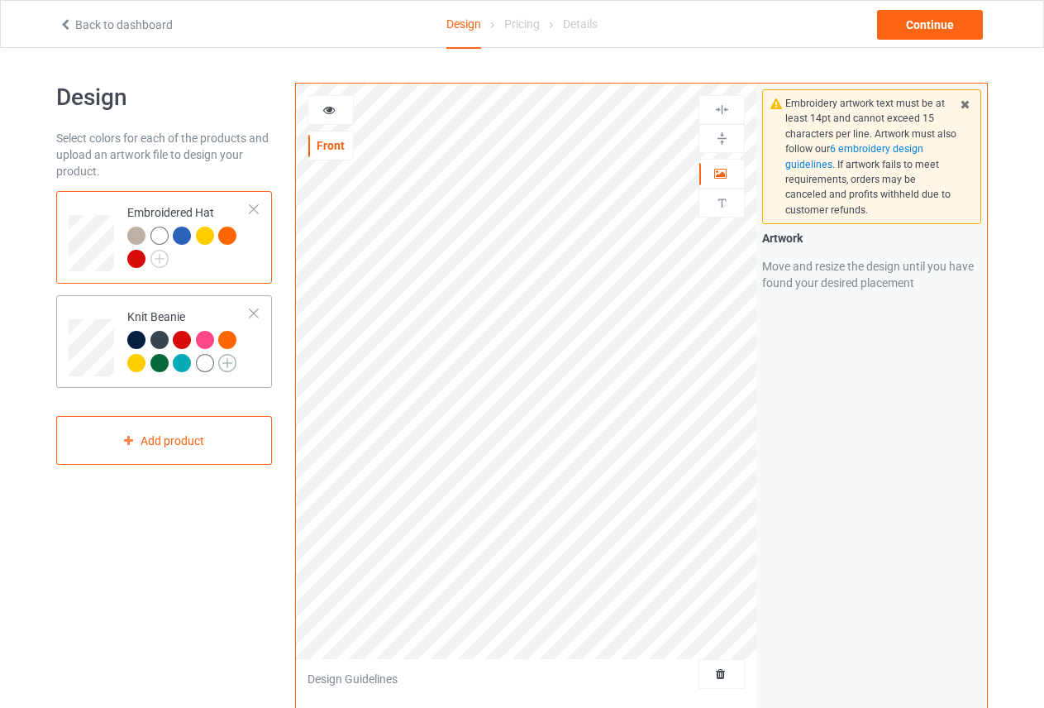
click at [230, 359] on img at bounding box center [227, 363] width 18 height 18
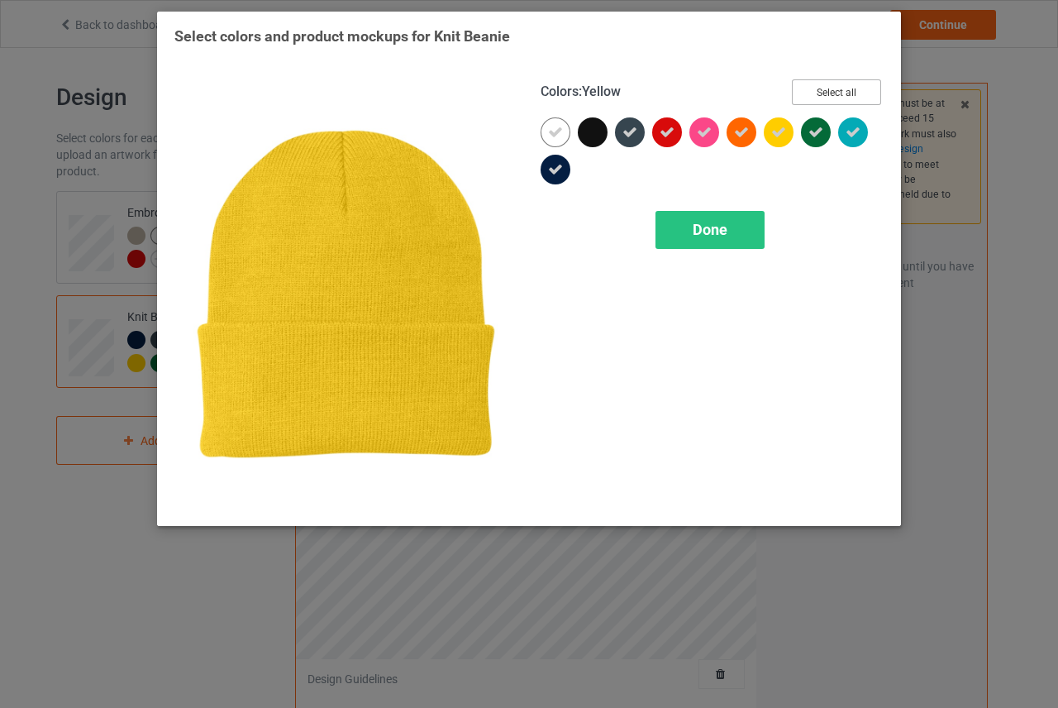
click at [852, 93] on button "Select all" at bounding box center [836, 92] width 89 height 26
click at [852, 93] on button "Reset to Default" at bounding box center [821, 92] width 120 height 26
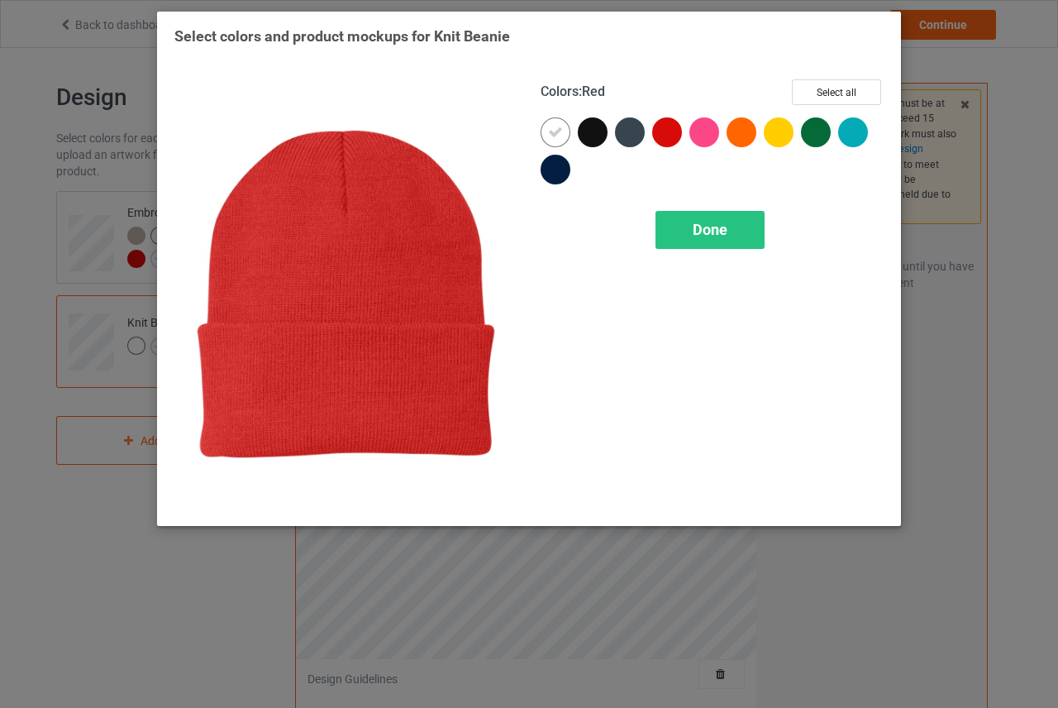
click at [670, 136] on div at bounding box center [667, 132] width 30 height 30
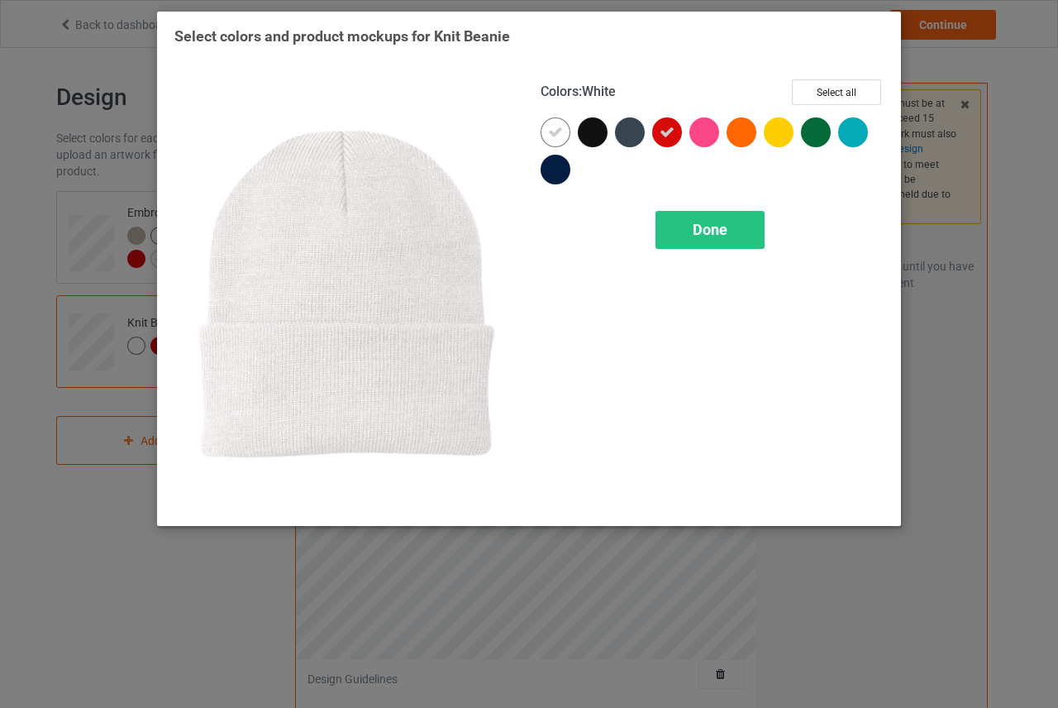
click at [560, 130] on icon at bounding box center [555, 132] width 15 height 15
click at [560, 130] on div at bounding box center [556, 132] width 30 height 30
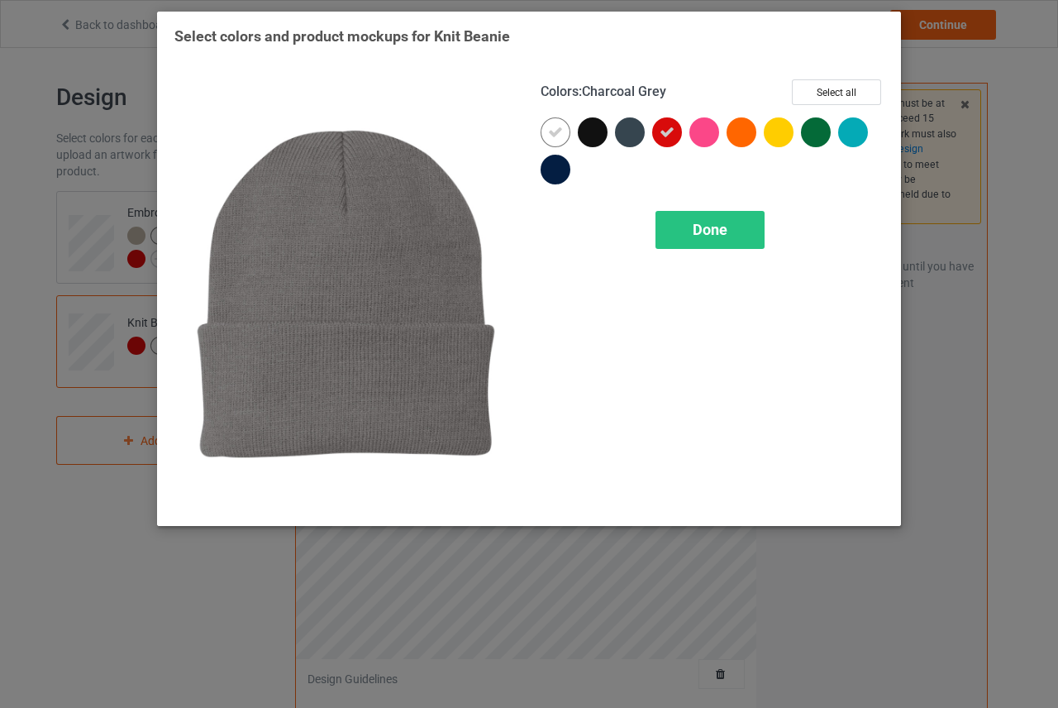
click at [627, 132] on div at bounding box center [630, 132] width 30 height 30
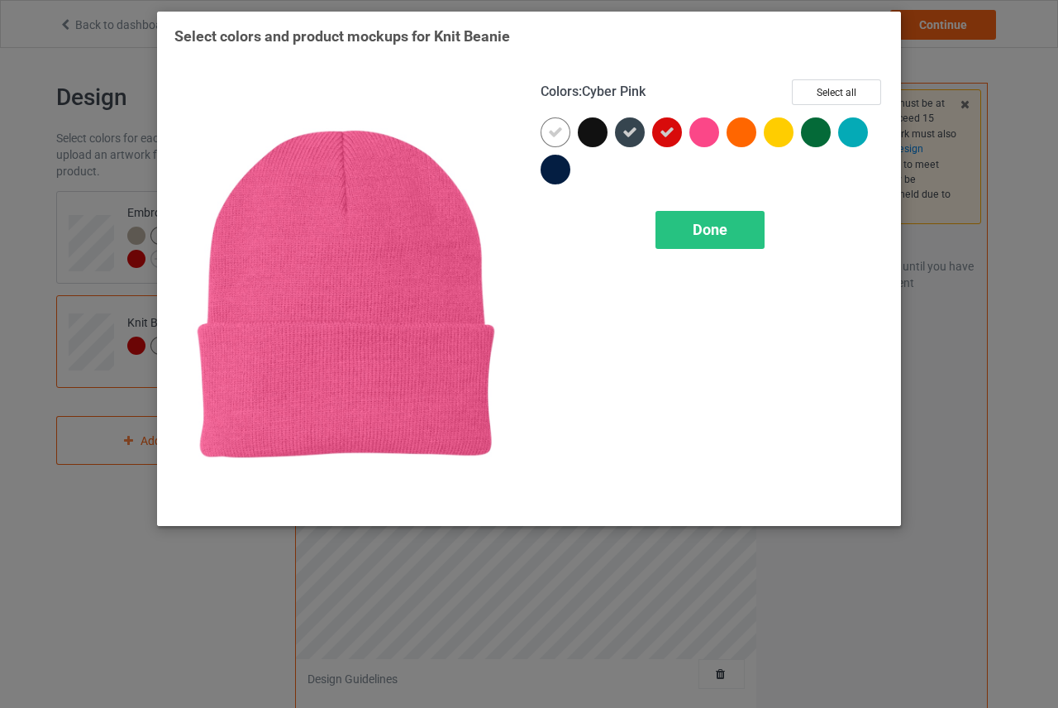
click at [708, 130] on div at bounding box center [704, 132] width 30 height 30
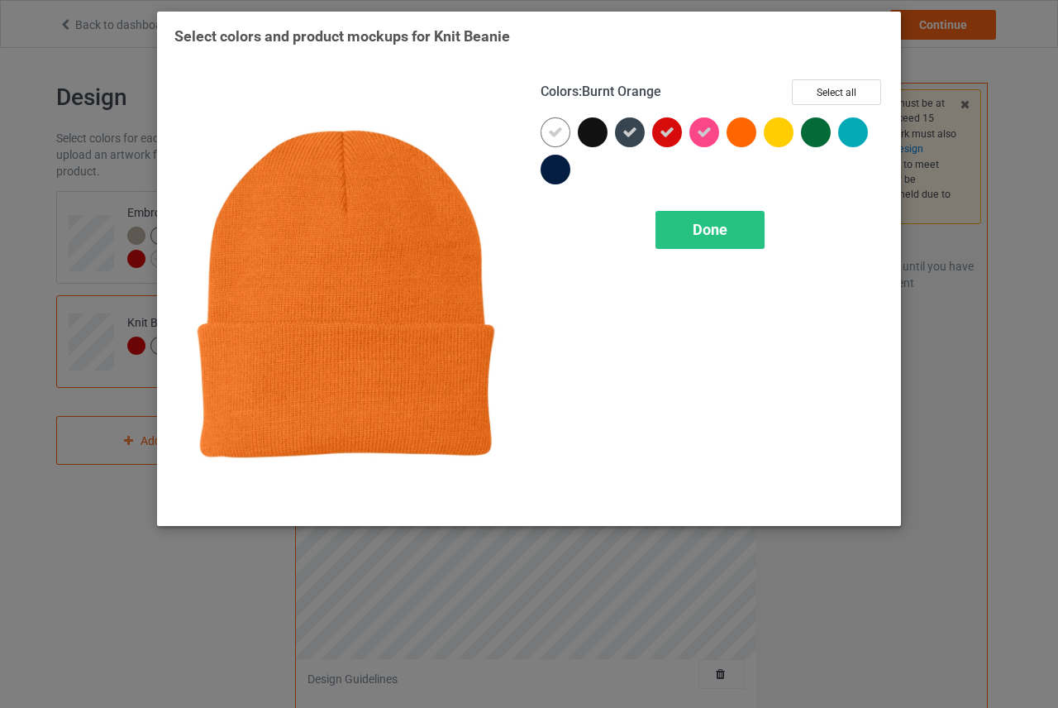
click at [733, 132] on div at bounding box center [742, 132] width 30 height 30
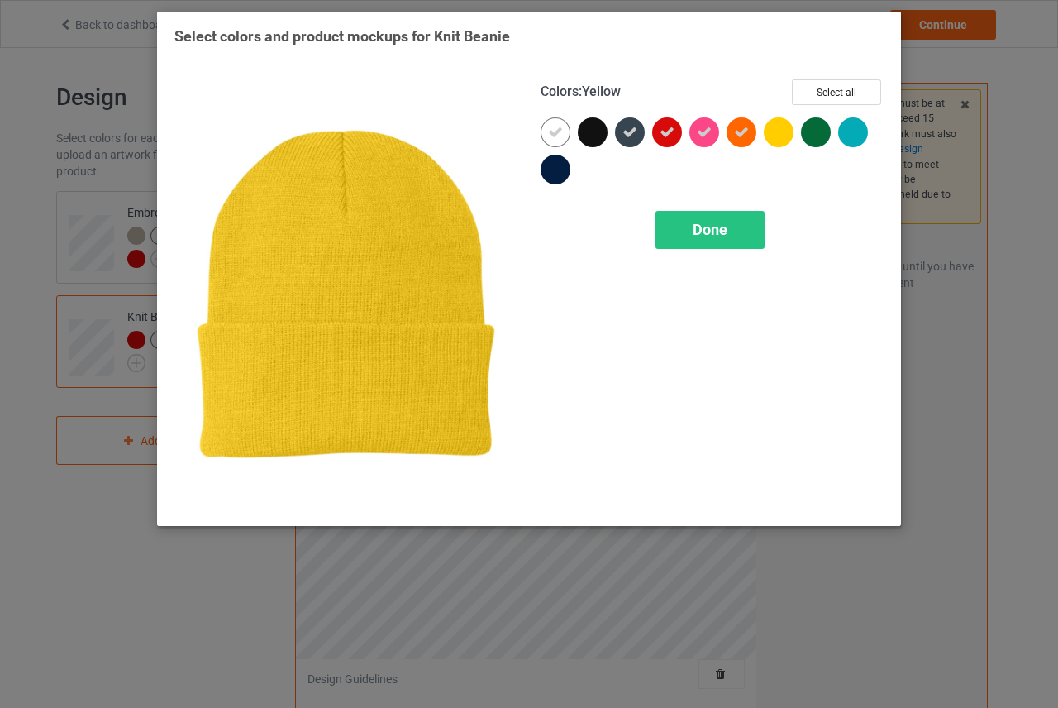
click at [787, 136] on div at bounding box center [779, 132] width 30 height 30
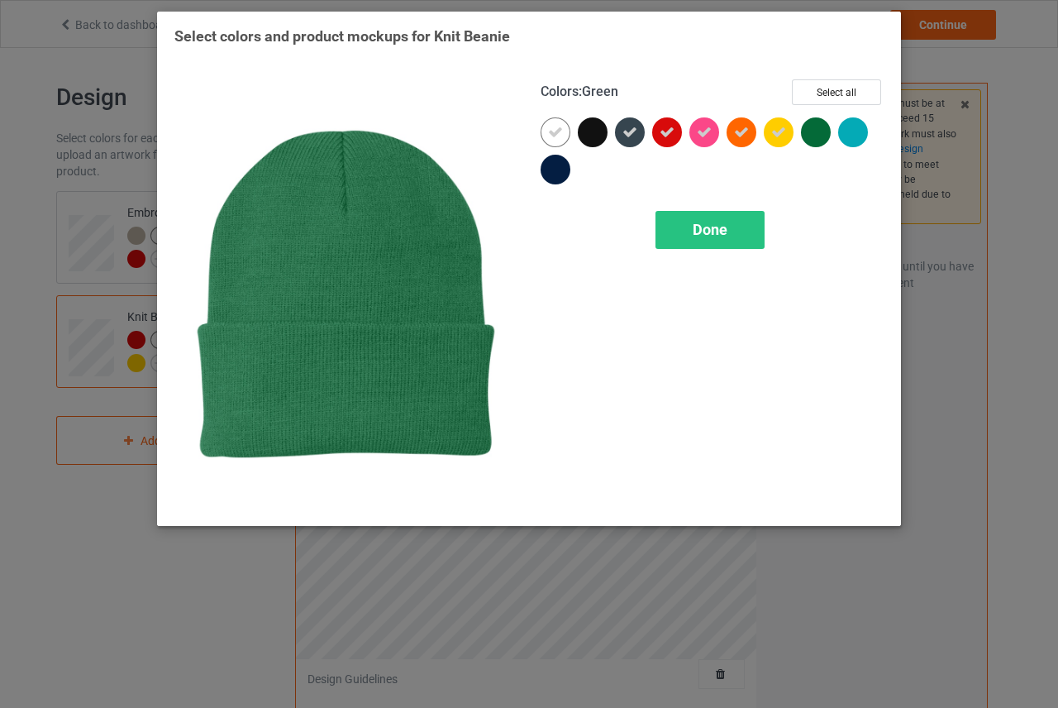
click at [817, 131] on div at bounding box center [816, 132] width 30 height 30
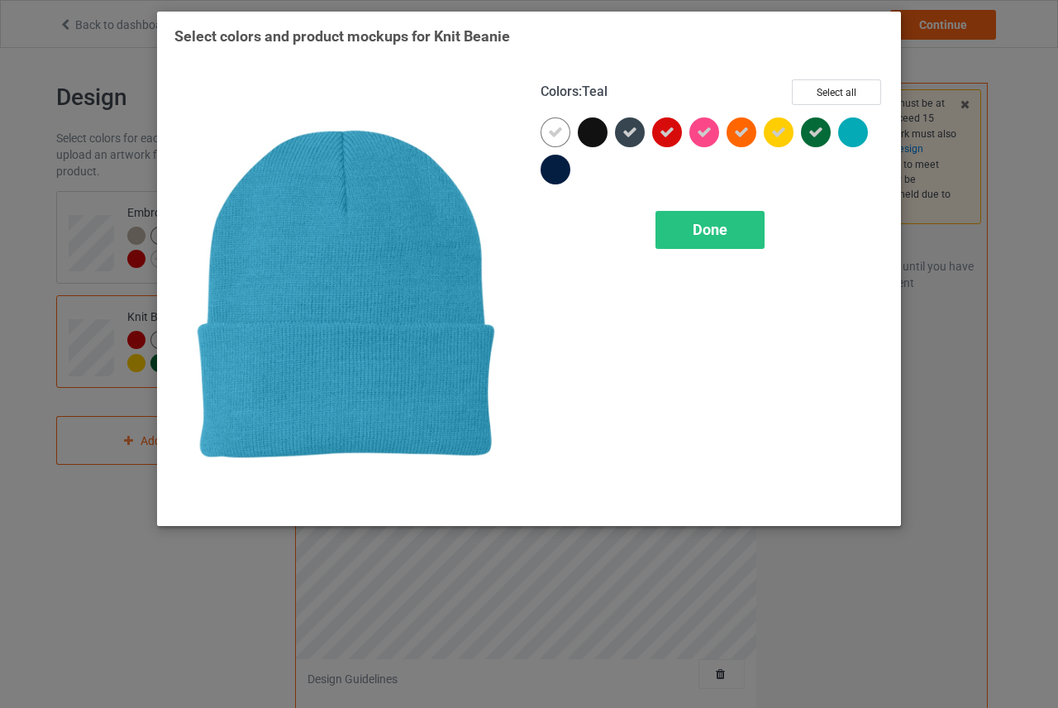
click at [861, 132] on div at bounding box center [853, 132] width 30 height 30
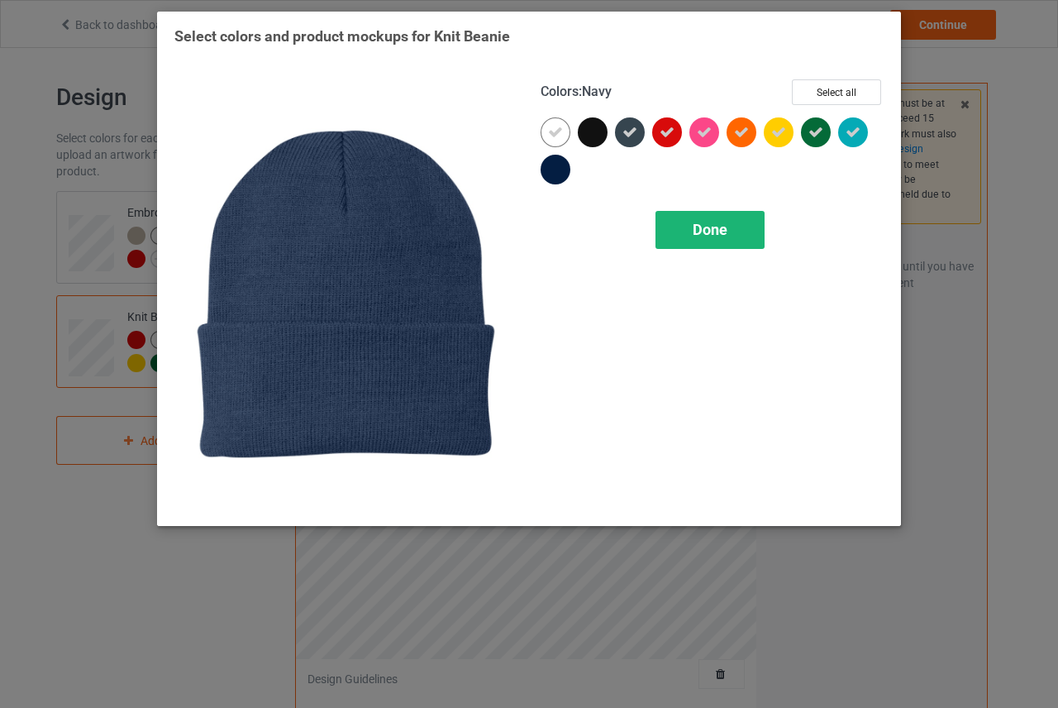
click at [686, 232] on div "Done" at bounding box center [710, 230] width 109 height 38
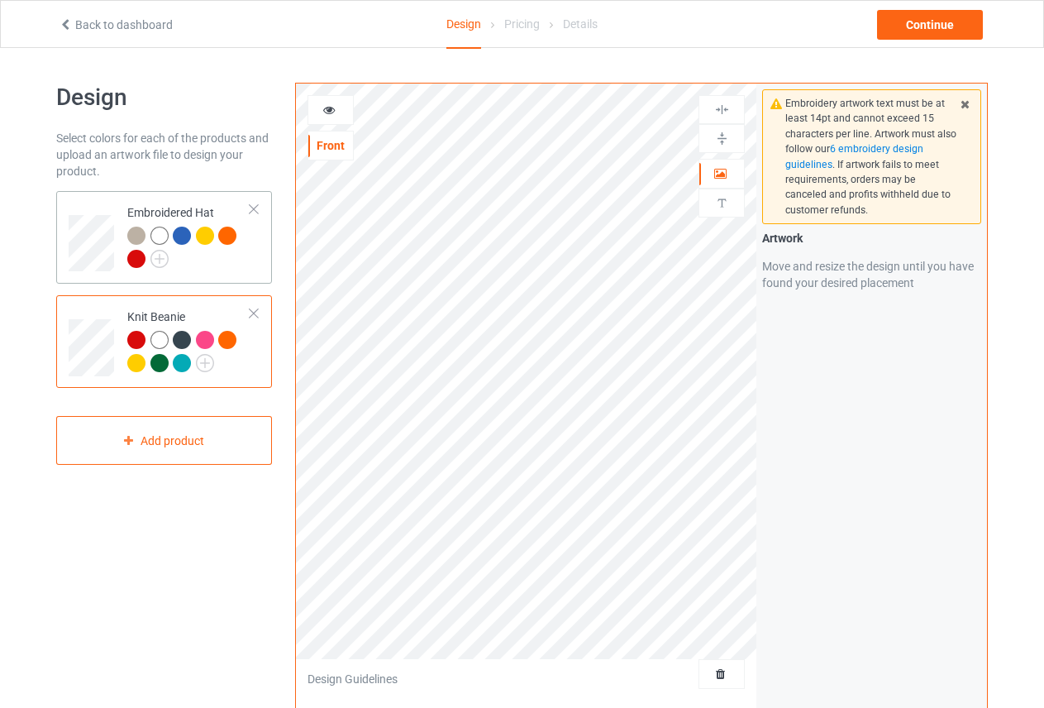
click at [140, 222] on div "Embroidered Hat" at bounding box center [188, 235] width 123 height 62
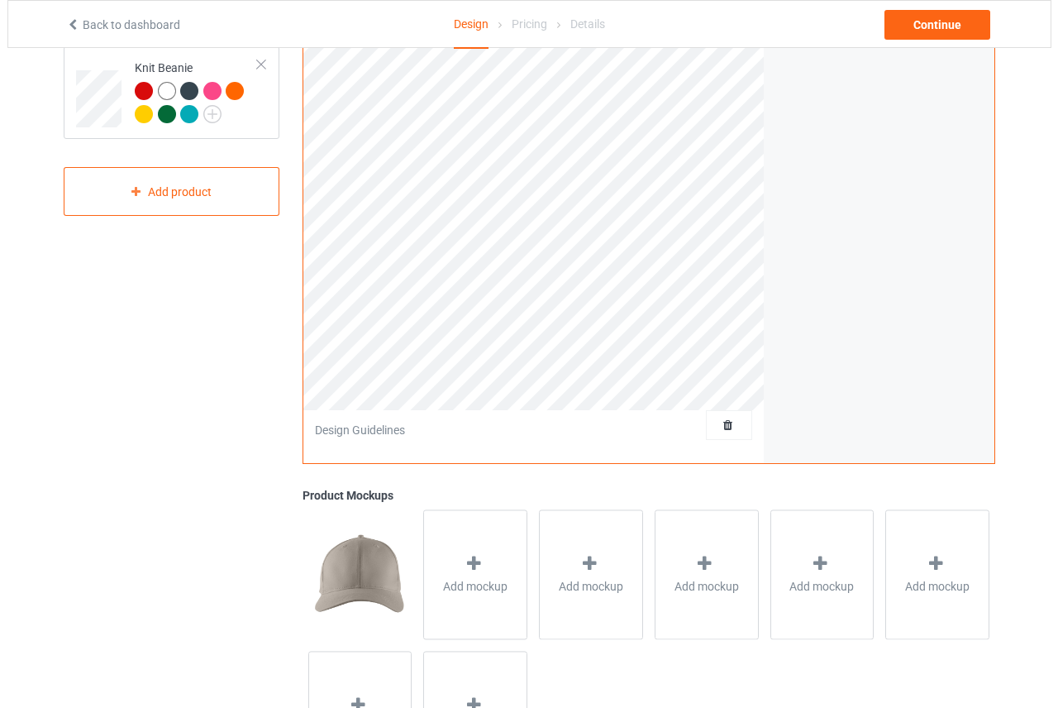
scroll to position [362, 0]
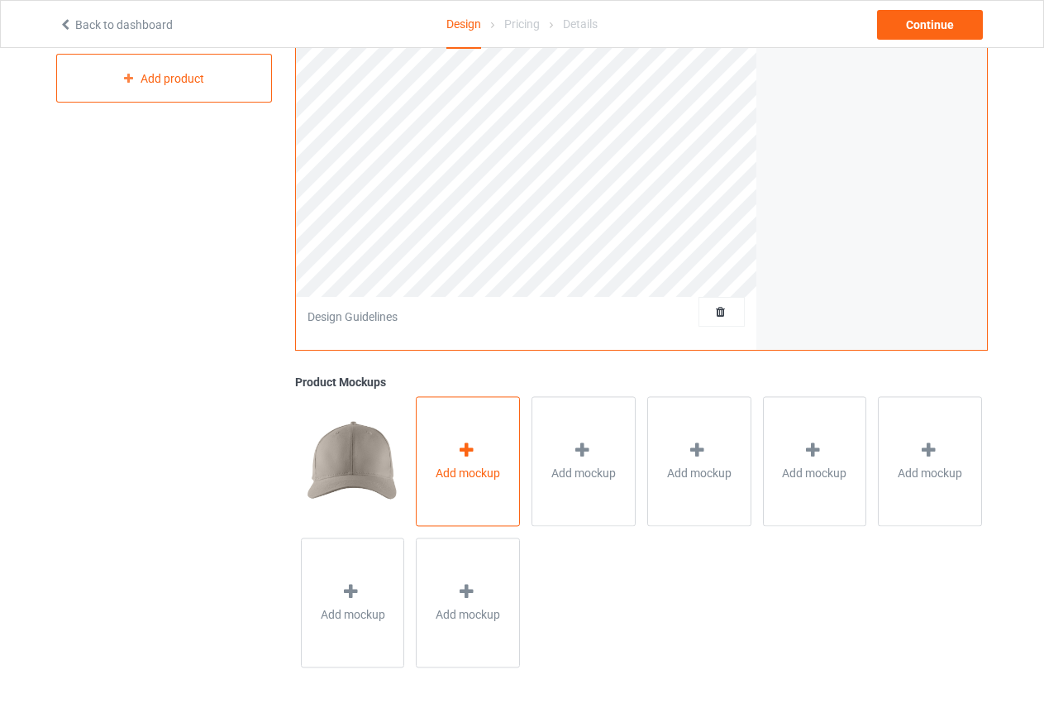
click at [417, 439] on div "Add mockup" at bounding box center [468, 461] width 104 height 130
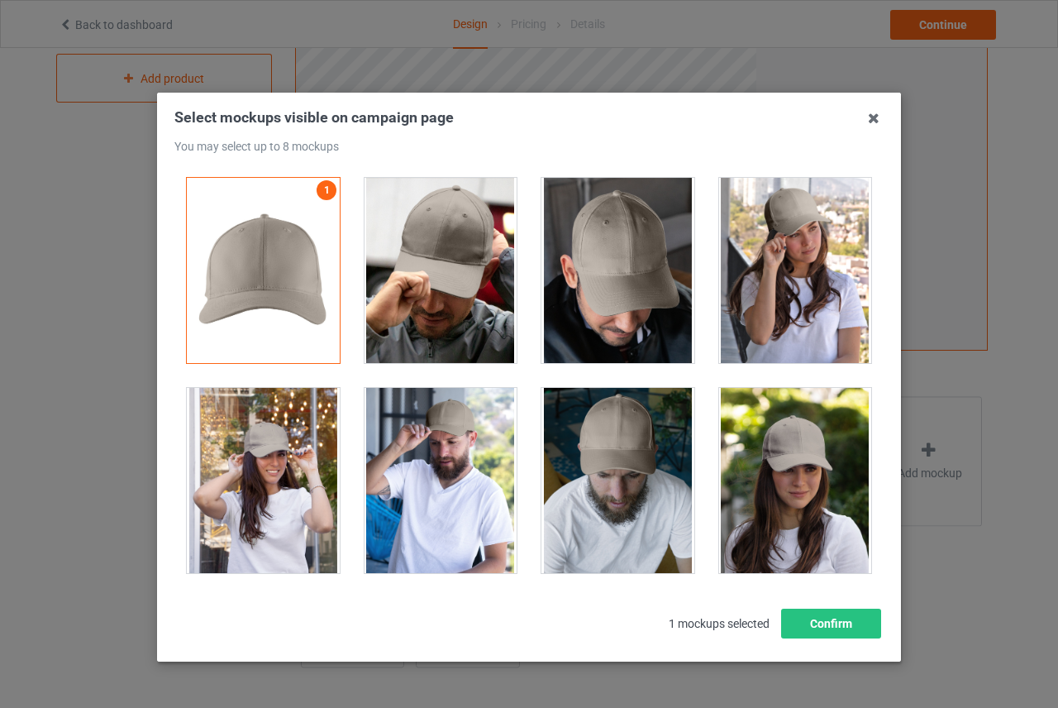
click at [462, 414] on div at bounding box center [441, 480] width 153 height 185
click at [785, 314] on div at bounding box center [795, 270] width 153 height 185
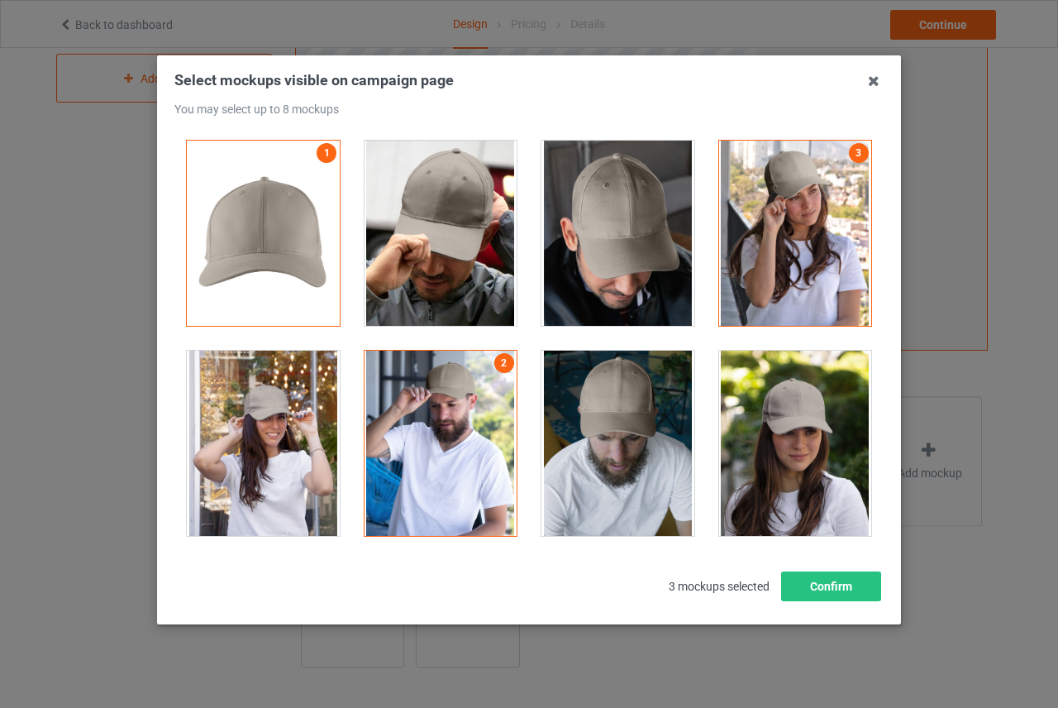
scroll to position [45, 0]
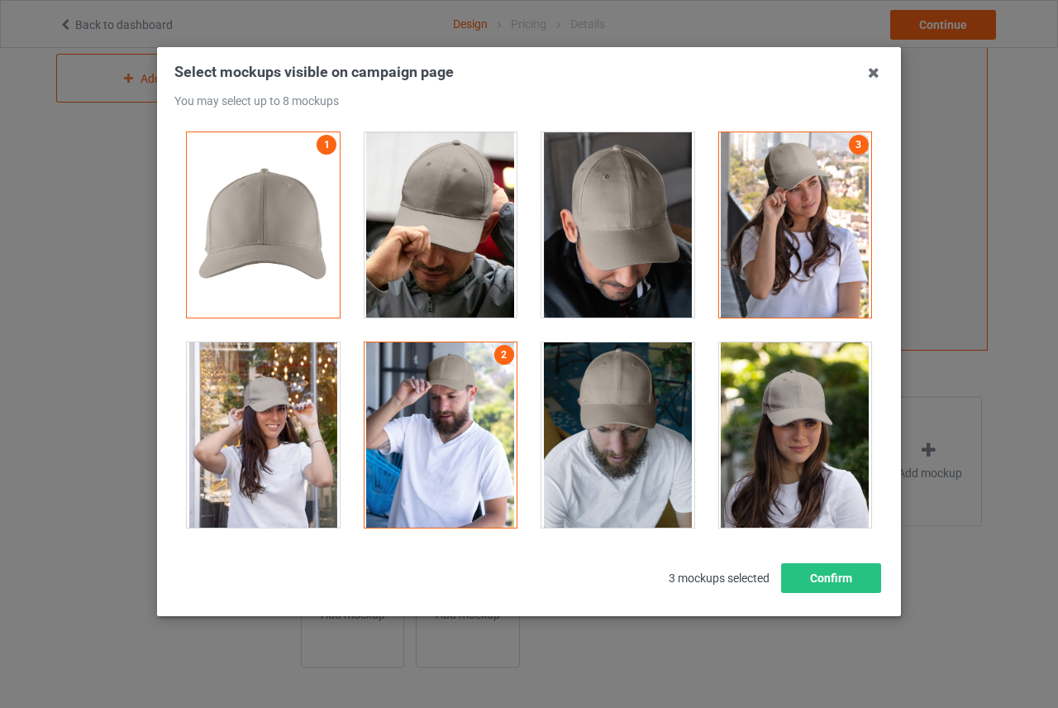
click at [613, 446] on div at bounding box center [617, 434] width 153 height 185
click at [600, 222] on div at bounding box center [617, 224] width 153 height 185
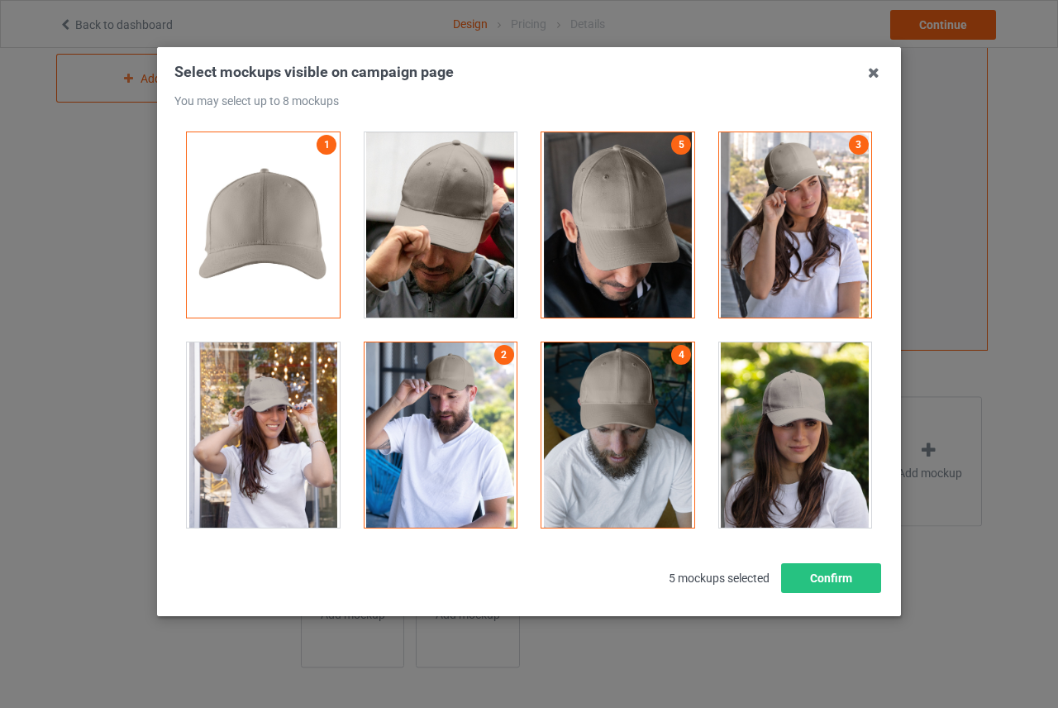
click at [446, 242] on div at bounding box center [441, 224] width 153 height 185
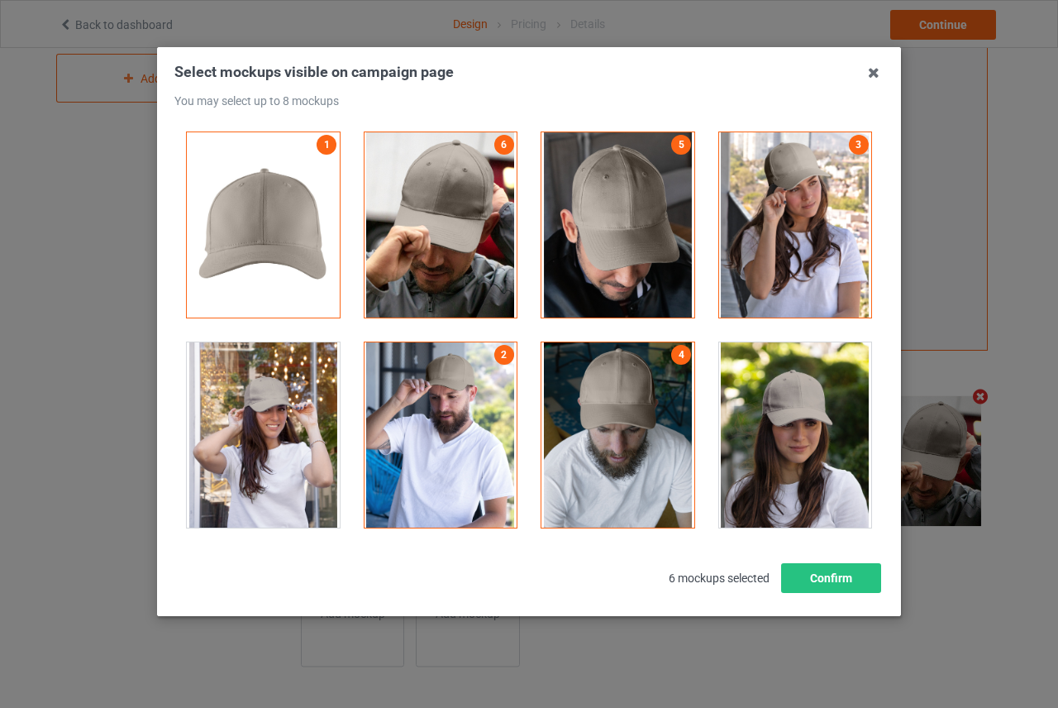
click at [316, 395] on div at bounding box center [263, 434] width 153 height 185
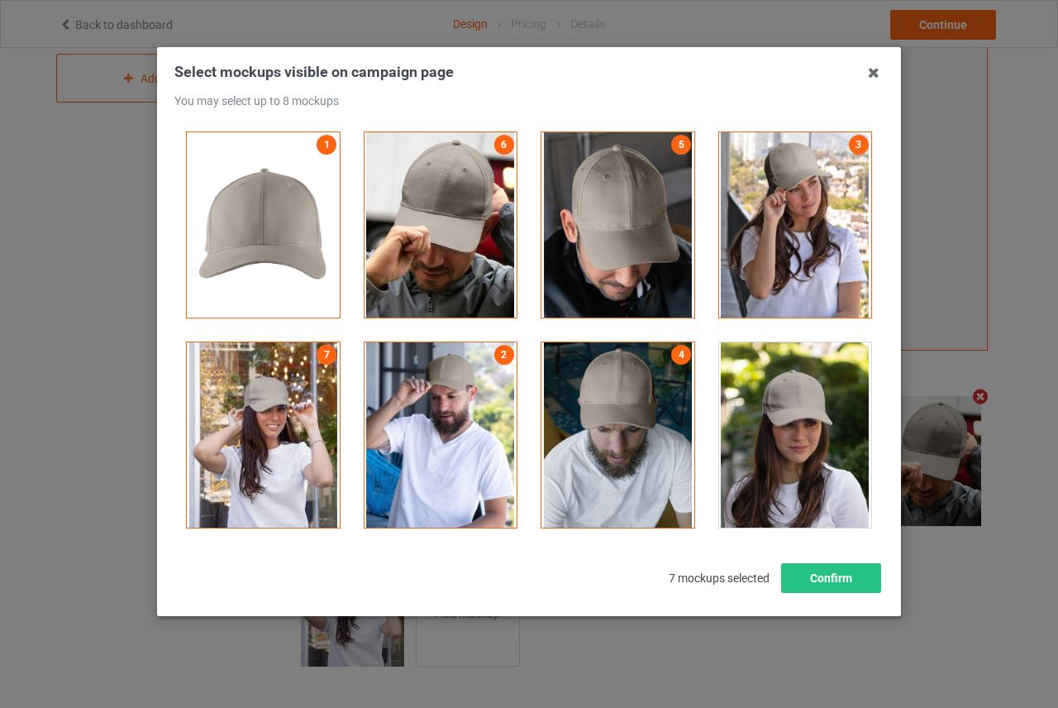
click at [719, 379] on div at bounding box center [795, 434] width 153 height 185
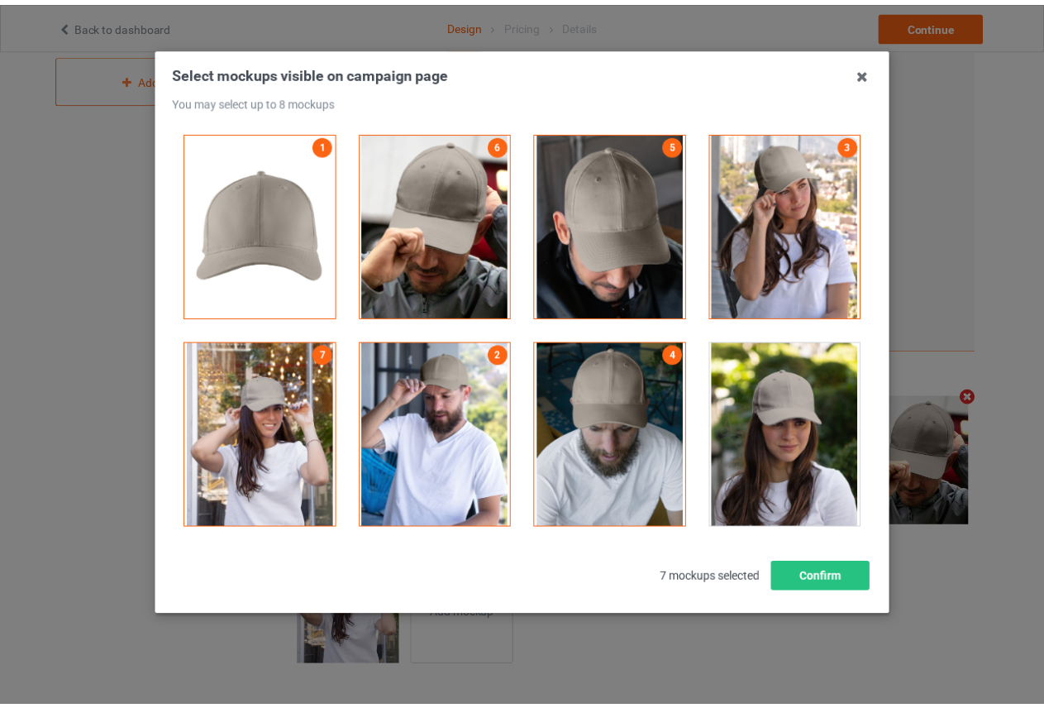
scroll to position [361, 0]
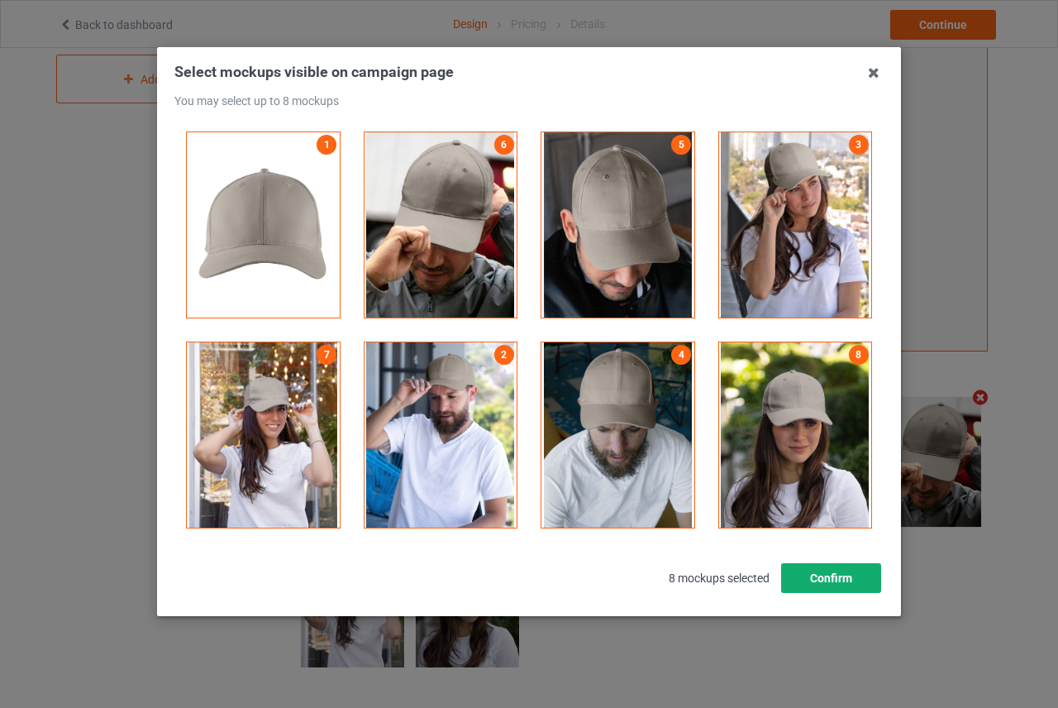
click at [809, 575] on button "Confirm" at bounding box center [831, 578] width 100 height 30
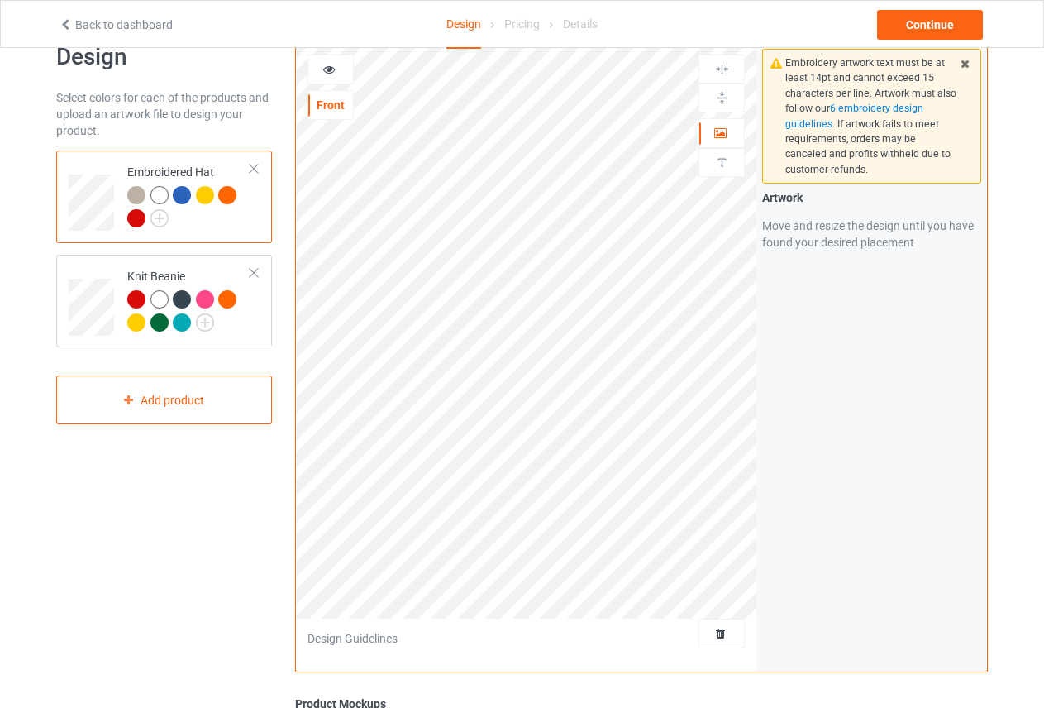
scroll to position [31, 0]
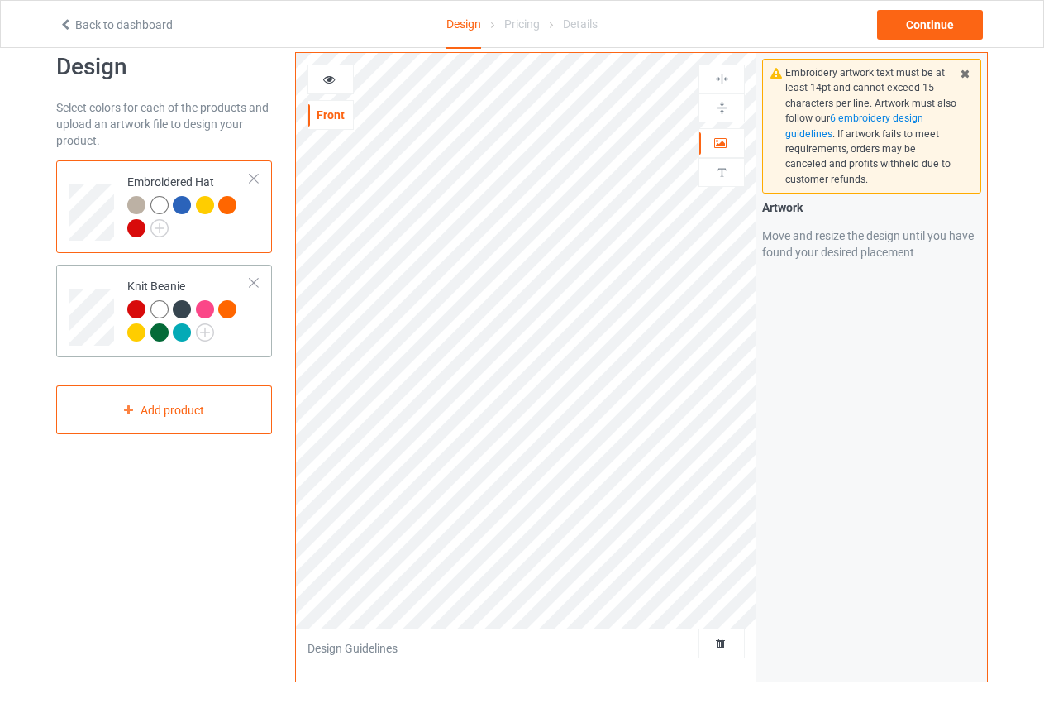
click at [138, 275] on td "Knit Beanie" at bounding box center [188, 310] width 141 height 79
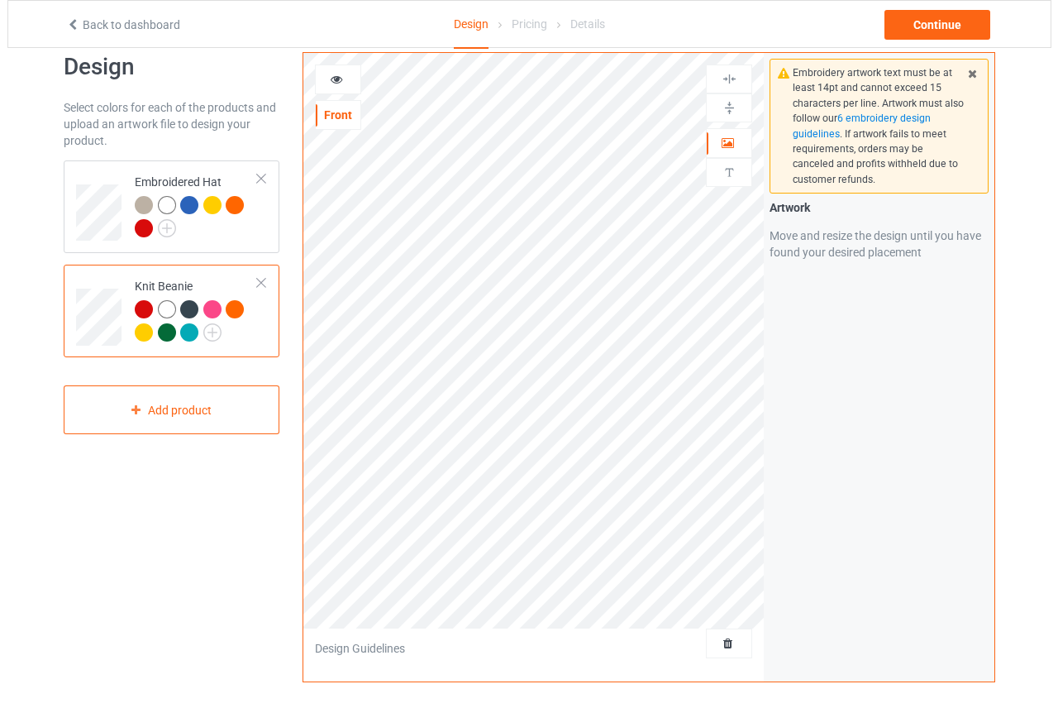
scroll to position [362, 0]
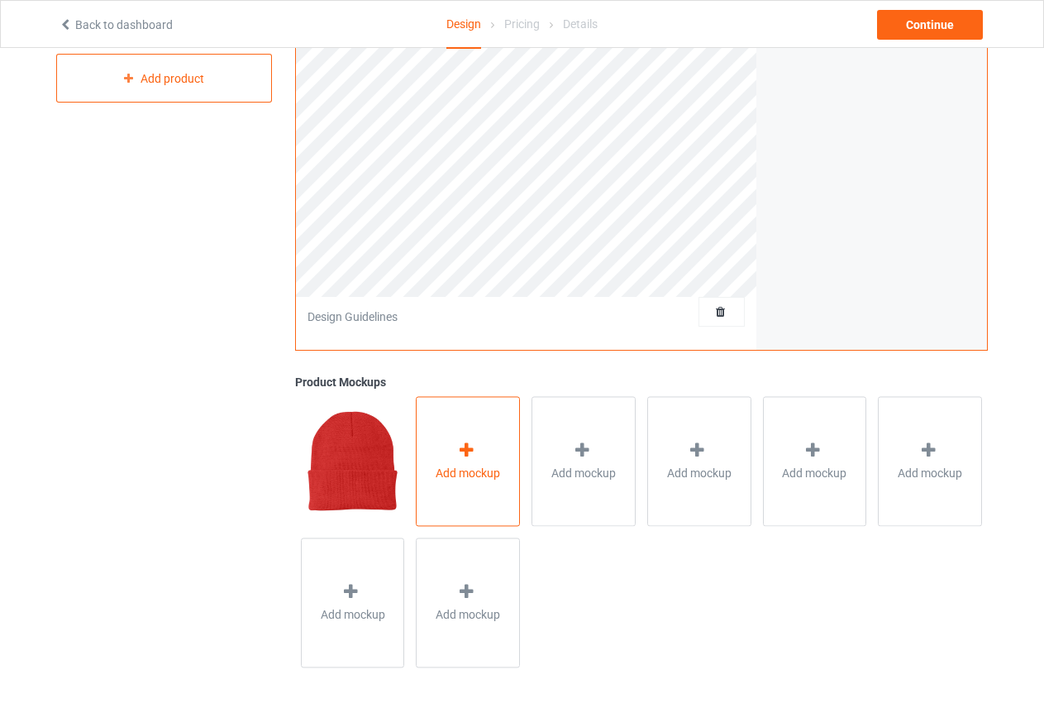
click at [465, 463] on div "Add mockup" at bounding box center [468, 461] width 104 height 130
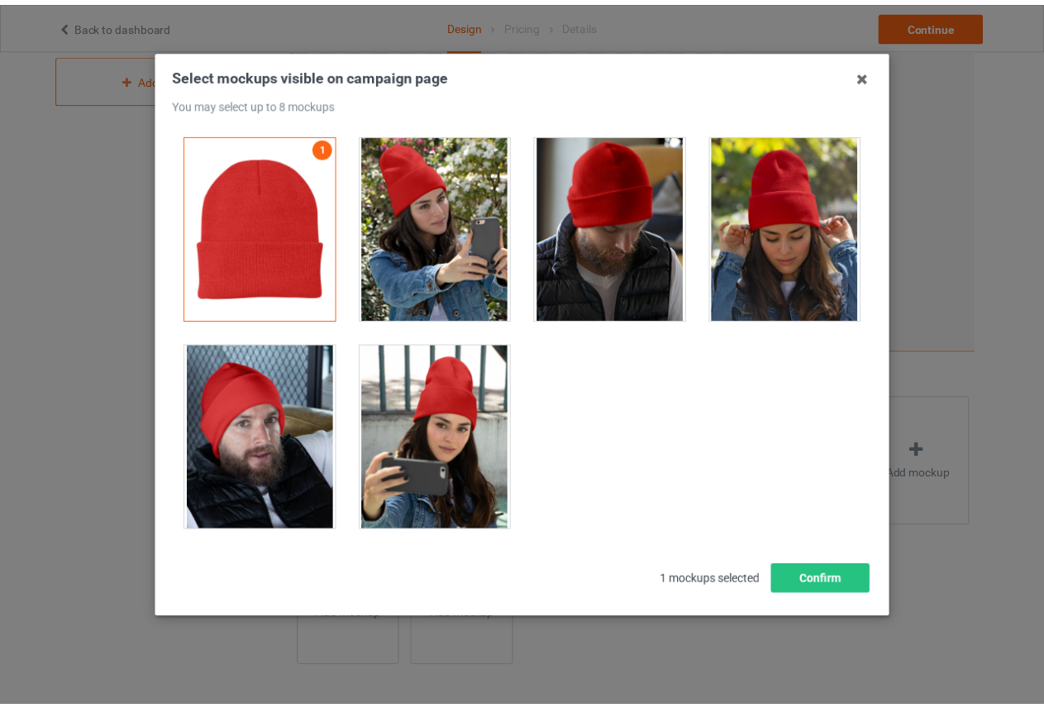
scroll to position [45, 0]
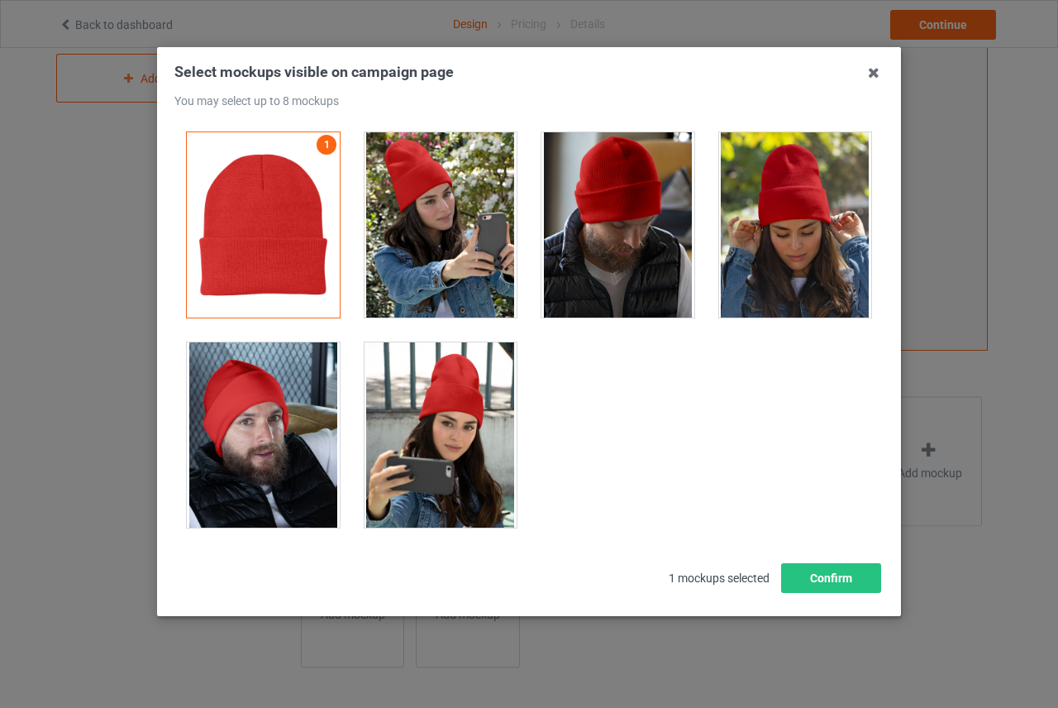
click at [456, 231] on div at bounding box center [441, 224] width 153 height 185
click at [580, 231] on div at bounding box center [617, 224] width 153 height 185
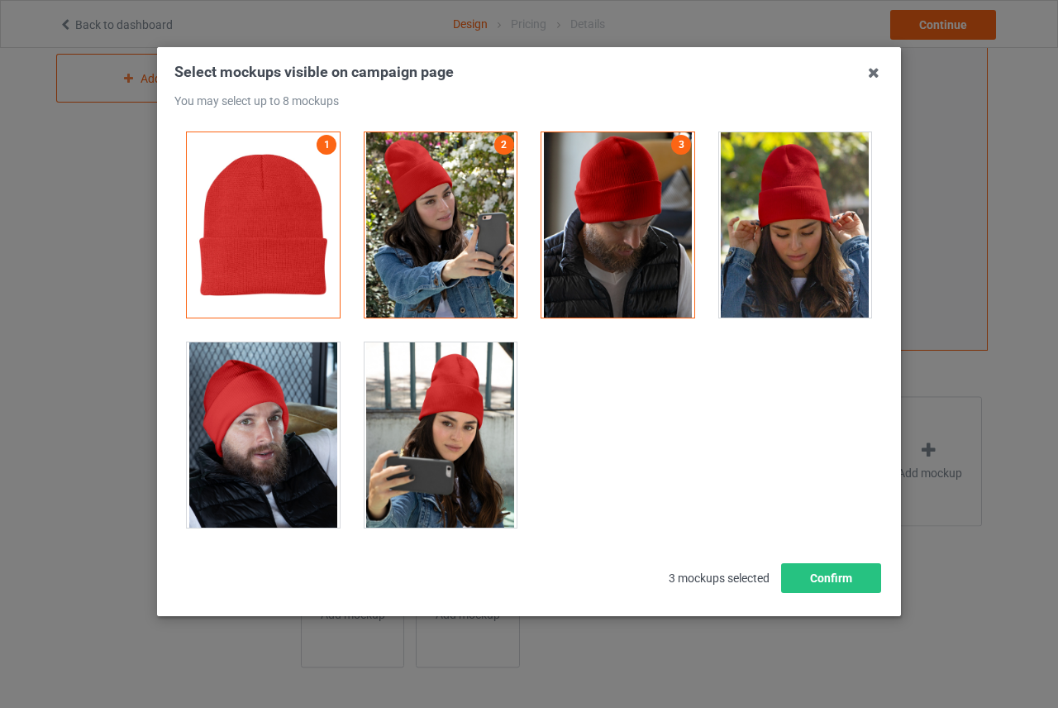
click at [754, 217] on div at bounding box center [795, 224] width 153 height 185
click at [410, 387] on div at bounding box center [441, 434] width 153 height 185
click at [284, 402] on div at bounding box center [263, 434] width 153 height 185
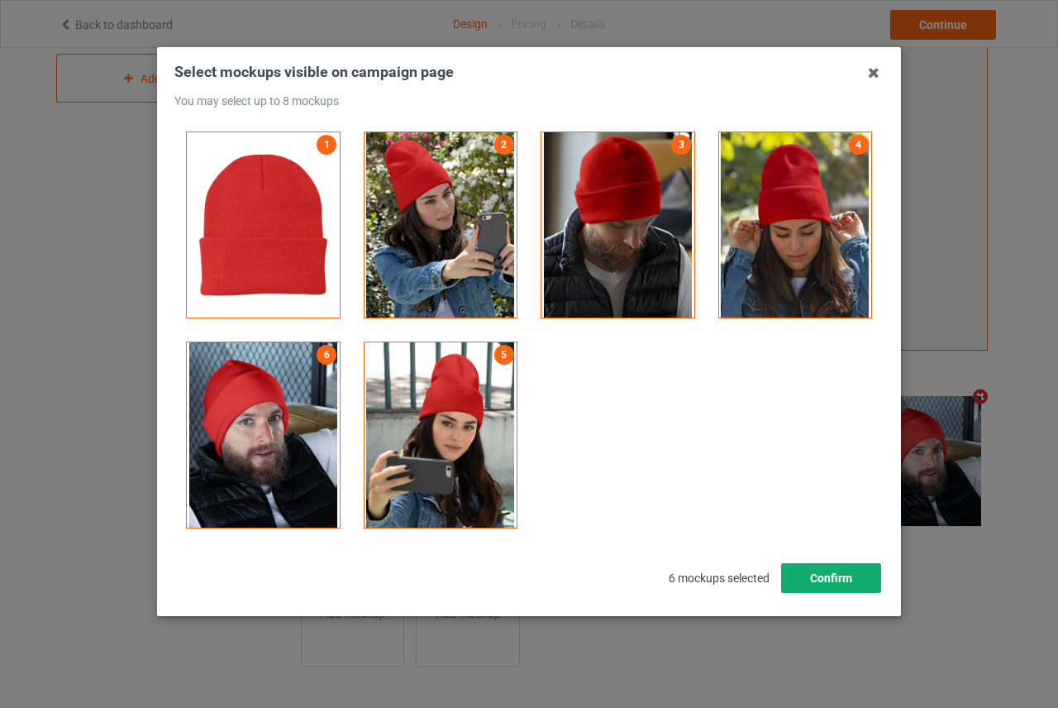
click at [829, 570] on button "Confirm" at bounding box center [831, 578] width 100 height 30
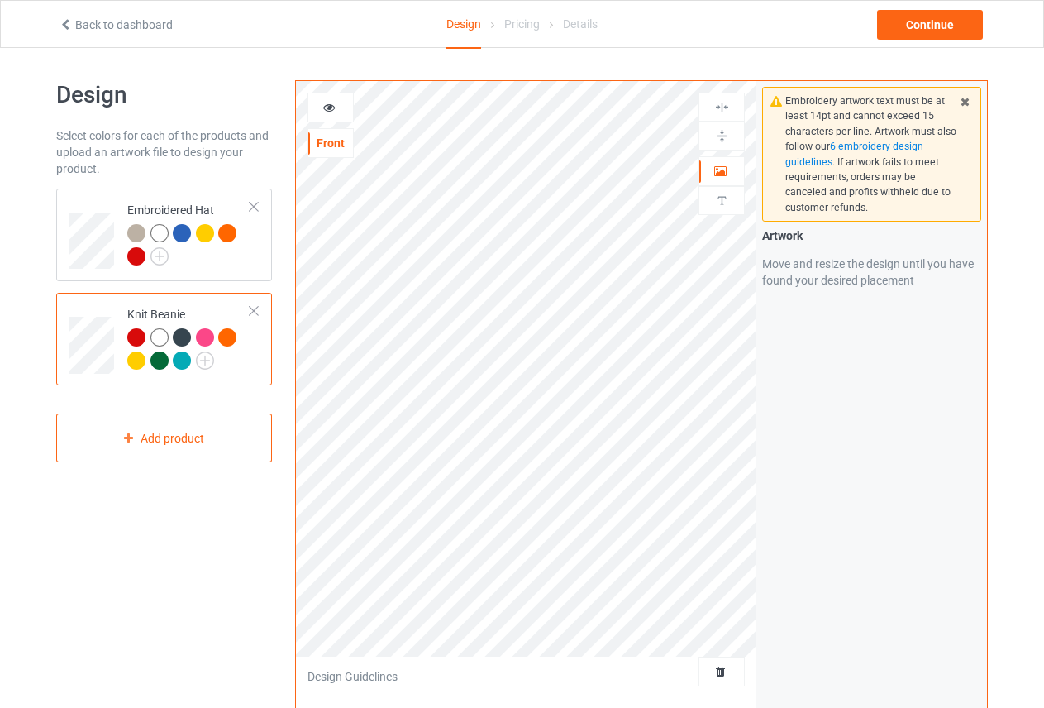
scroll to position [0, 0]
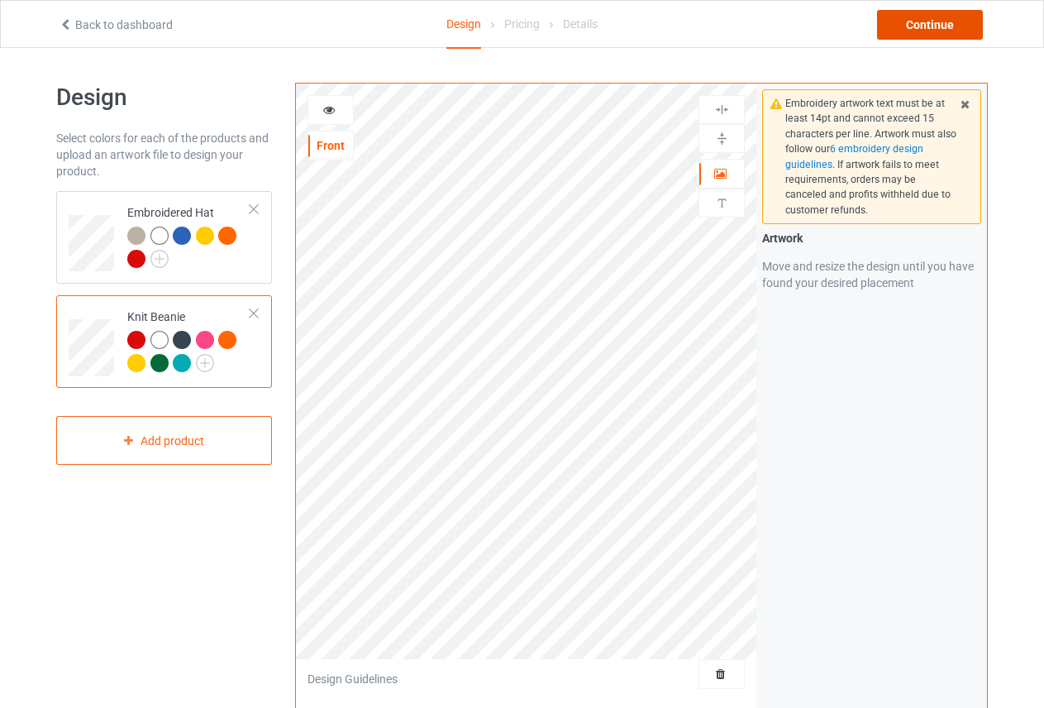
click at [924, 27] on div "Continue" at bounding box center [930, 25] width 106 height 30
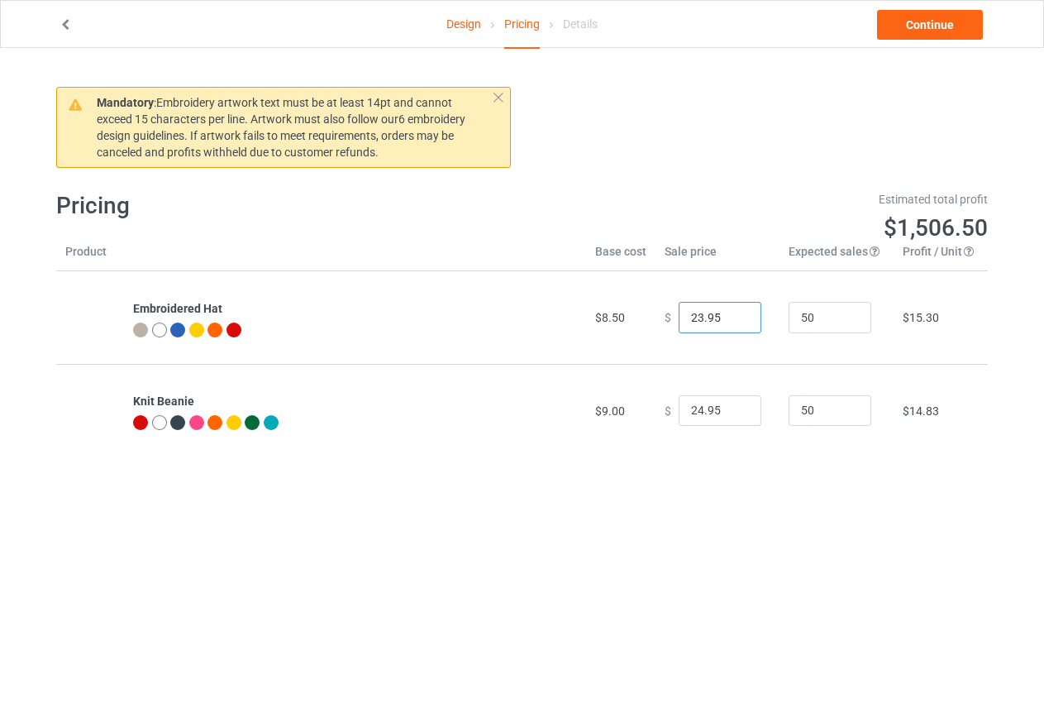
click at [732, 322] on input "23.95" at bounding box center [720, 317] width 83 height 31
click at [732, 322] on input "22.95" at bounding box center [720, 317] width 83 height 31
click at [732, 322] on input "21.95" at bounding box center [720, 317] width 83 height 31
click at [732, 322] on input "20.95" at bounding box center [720, 317] width 83 height 31
click at [732, 322] on input "19.95" at bounding box center [720, 317] width 83 height 31
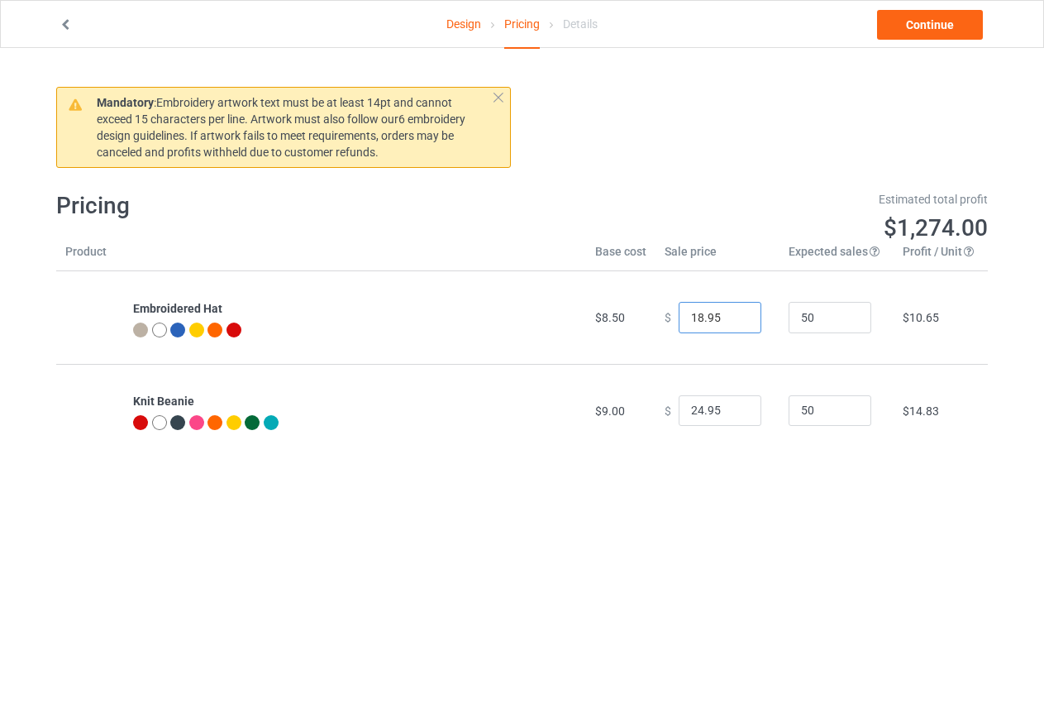
click at [732, 322] on input "18.95" at bounding box center [720, 317] width 83 height 31
click at [732, 322] on input "17.95" at bounding box center [720, 317] width 83 height 31
click at [732, 322] on input "16.95" at bounding box center [720, 317] width 83 height 31
click at [732, 322] on input "15.95" at bounding box center [720, 317] width 83 height 31
click at [732, 322] on input "14.95" at bounding box center [720, 317] width 83 height 31
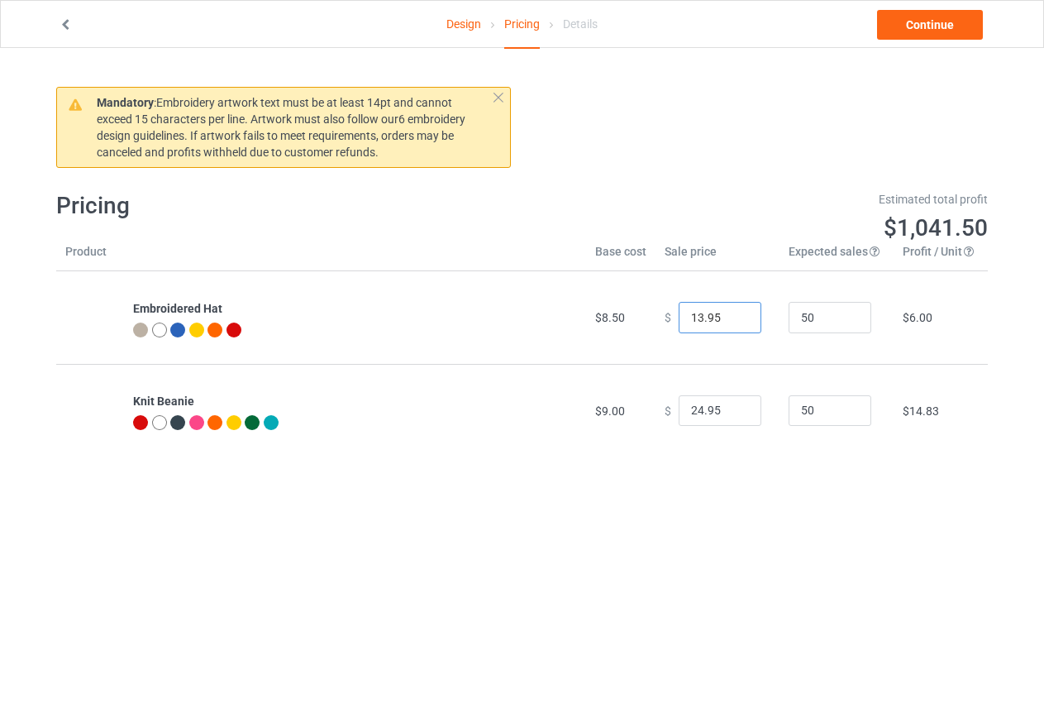
type input "13.95"
click at [732, 322] on input "13.95" at bounding box center [720, 317] width 83 height 31
click at [728, 415] on input "23.95" at bounding box center [720, 410] width 83 height 31
click at [728, 415] on input "22.95" at bounding box center [720, 410] width 83 height 31
click at [728, 415] on input "21.95" at bounding box center [720, 410] width 83 height 31
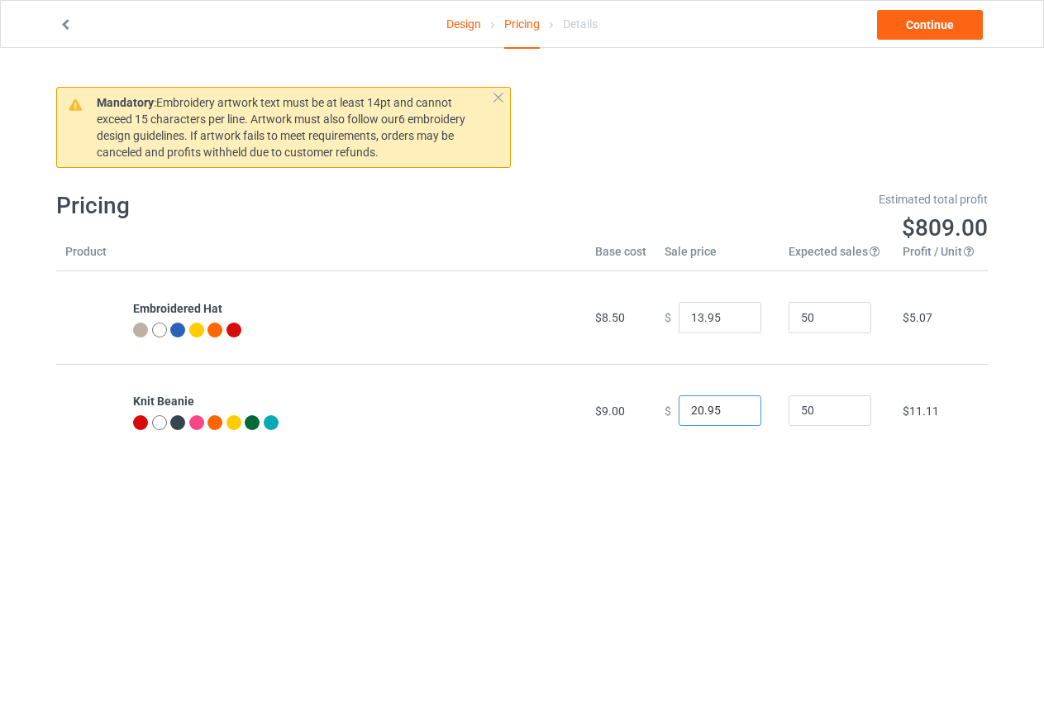
click at [728, 415] on input "20.95" at bounding box center [720, 410] width 83 height 31
click at [728, 415] on input "19.95" at bounding box center [720, 410] width 83 height 31
click at [728, 415] on input "18.95" at bounding box center [720, 410] width 83 height 31
click at [728, 415] on input "17.95" at bounding box center [720, 410] width 83 height 31
click at [728, 415] on input "16.95" at bounding box center [720, 410] width 83 height 31
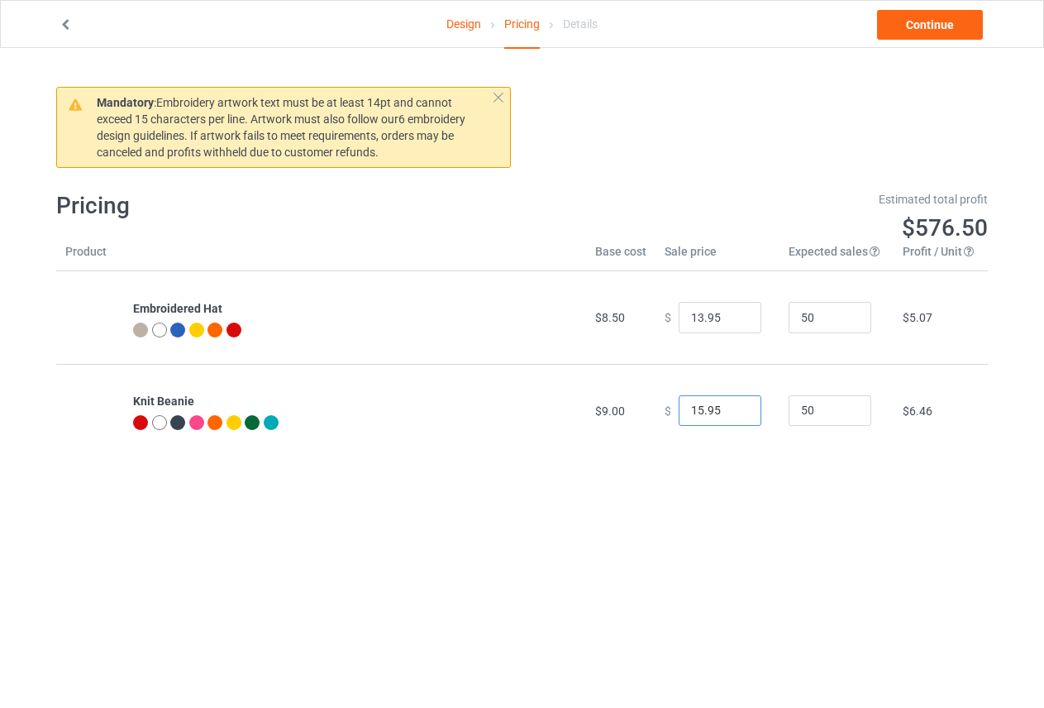
click at [728, 415] on input "15.95" at bounding box center [720, 410] width 83 height 31
click at [728, 414] on input "14.95" at bounding box center [720, 410] width 83 height 31
drag, startPoint x: 711, startPoint y: 406, endPoint x: 702, endPoint y: 402, distance: 10.0
click at [702, 402] on input "14.95" at bounding box center [720, 410] width 83 height 31
type input "14.99"
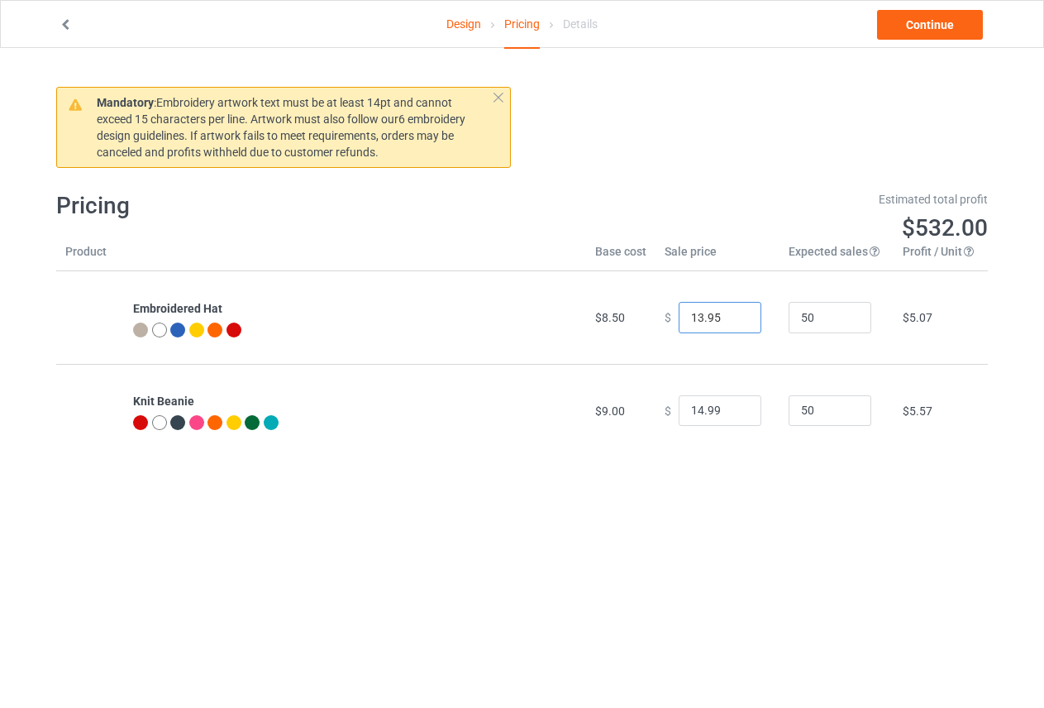
drag, startPoint x: 717, startPoint y: 309, endPoint x: 702, endPoint y: 314, distance: 15.7
click at [702, 314] on input "13.95" at bounding box center [720, 317] width 83 height 31
type input "13.99"
click at [810, 487] on div "Mandatory : Embroidery artwork text must be at least 14pt and cannot exceed 15 …" at bounding box center [522, 269] width 932 height 443
click at [946, 21] on link "Continue" at bounding box center [930, 25] width 106 height 30
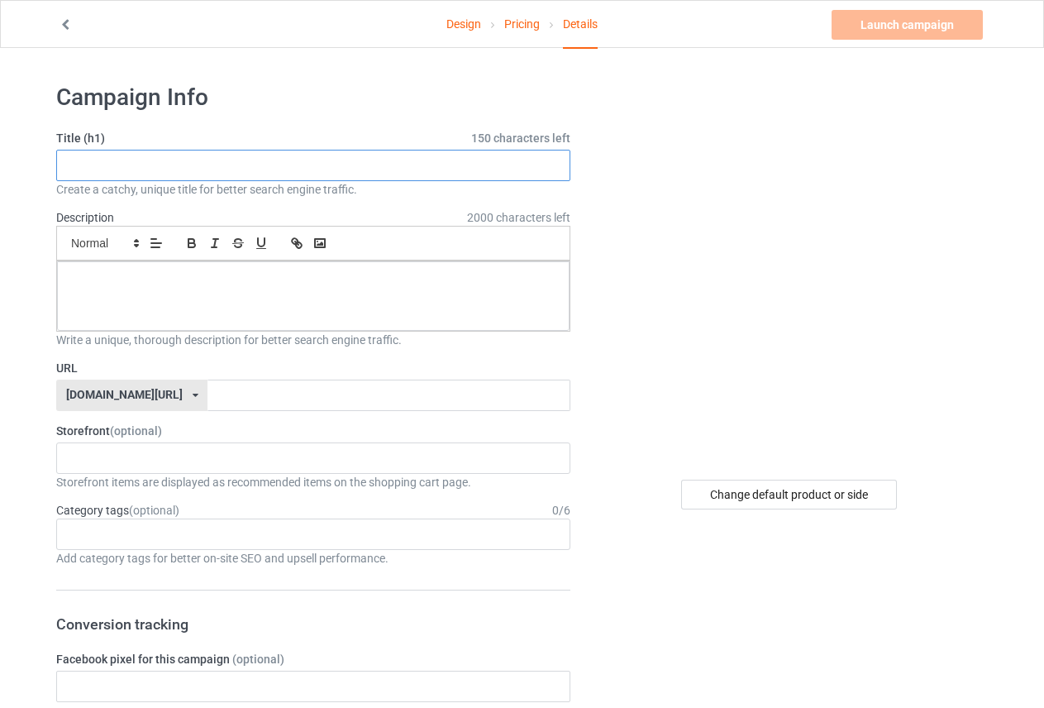
click at [275, 169] on input "text" at bounding box center [313, 165] width 514 height 31
click at [261, 166] on input "text" at bounding box center [313, 165] width 514 height 31
paste input "Elite American Pride Cap – Timeless USA Emblem"
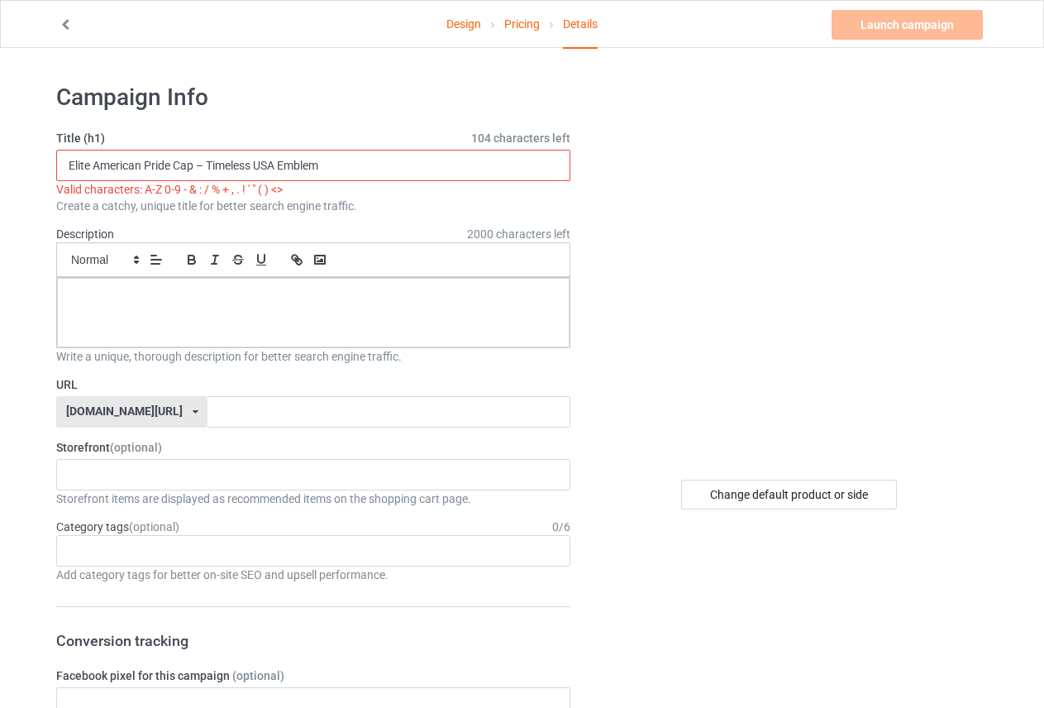
click at [201, 162] on input "Elite American Pride Cap – Timeless USA Emblem" at bounding box center [313, 165] width 514 height 31
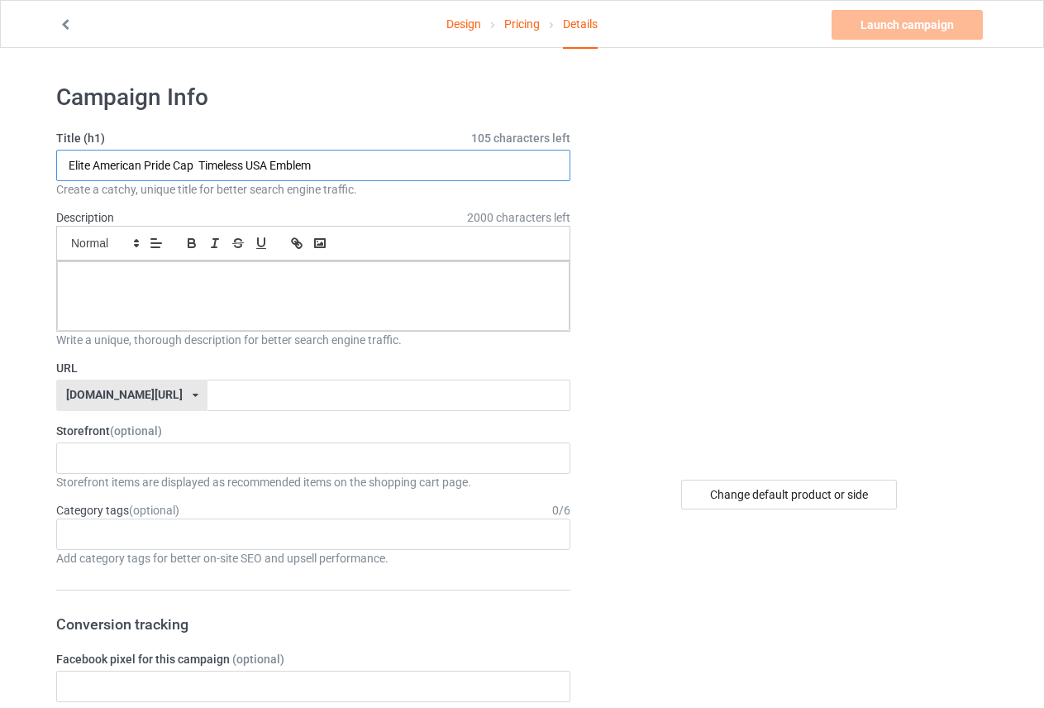
type input "Elite American Pride Cap Timeless USA Emblem"
click at [236, 288] on div at bounding box center [313, 295] width 513 height 69
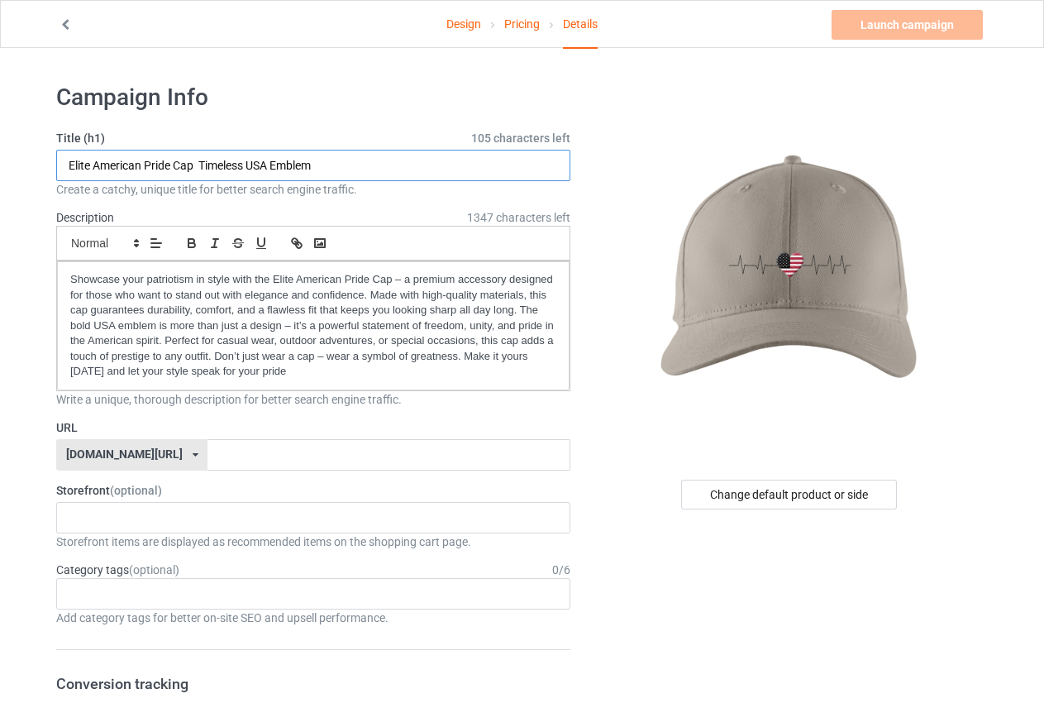
drag, startPoint x: 193, startPoint y: 164, endPoint x: 67, endPoint y: 163, distance: 125.7
click at [67, 163] on input "Elite American Pride Cap Timeless USA Emblem" at bounding box center [313, 165] width 514 height 31
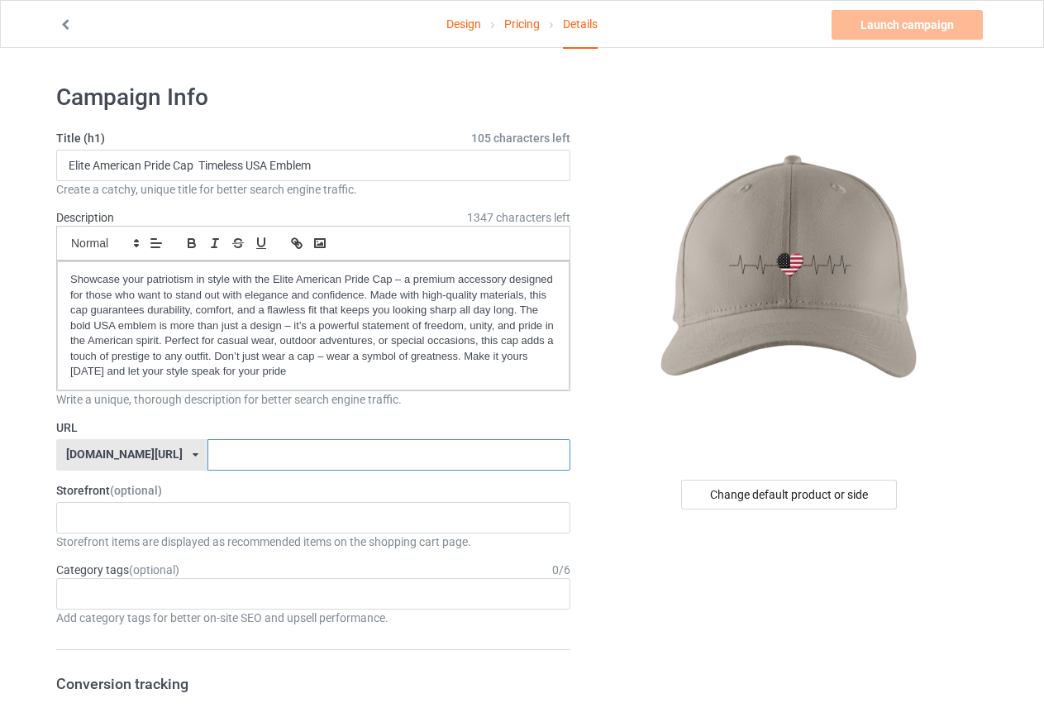
click at [208, 455] on input "text" at bounding box center [389, 454] width 362 height 31
paste input "Elite American Pride Cap"
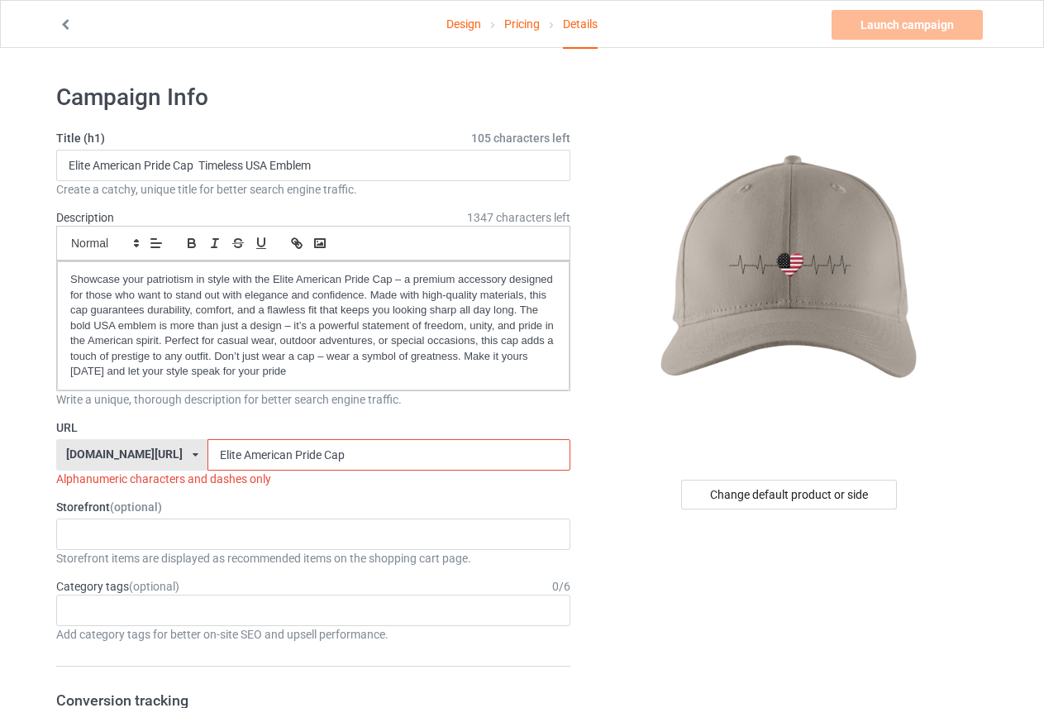
click at [276, 452] on input "Elite American Pride Cap" at bounding box center [389, 454] width 362 height 31
click at [247, 452] on input "Elite American Pride-Cap" at bounding box center [389, 454] width 362 height 31
click at [208, 452] on input "Elite American-Pride-Cap" at bounding box center [389, 454] width 362 height 31
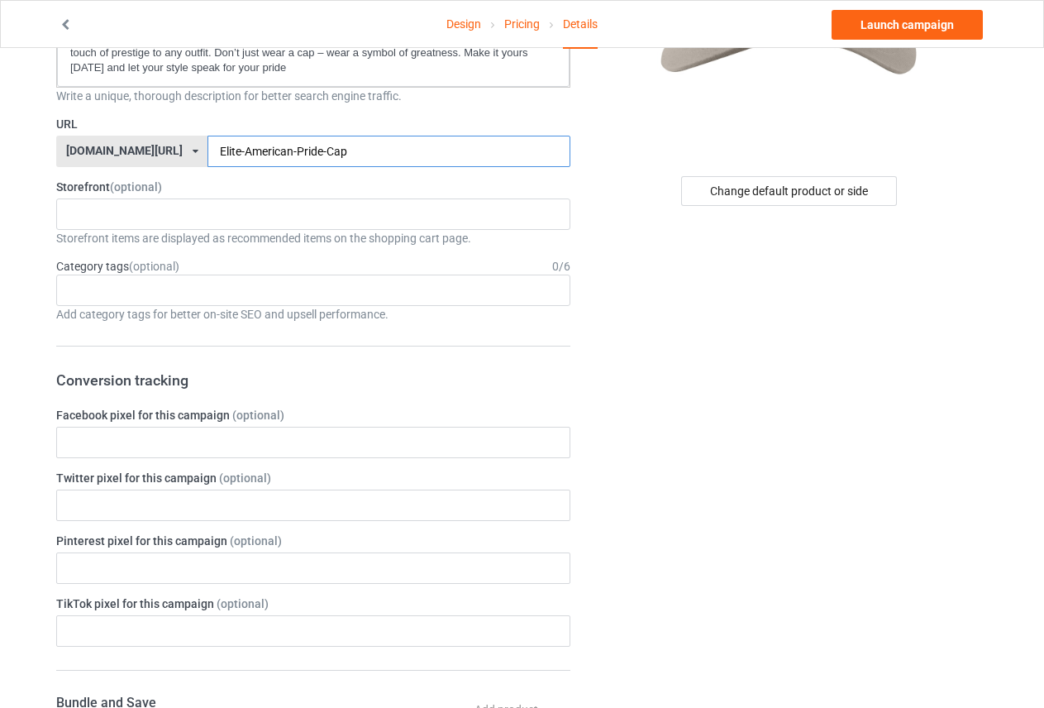
scroll to position [83, 0]
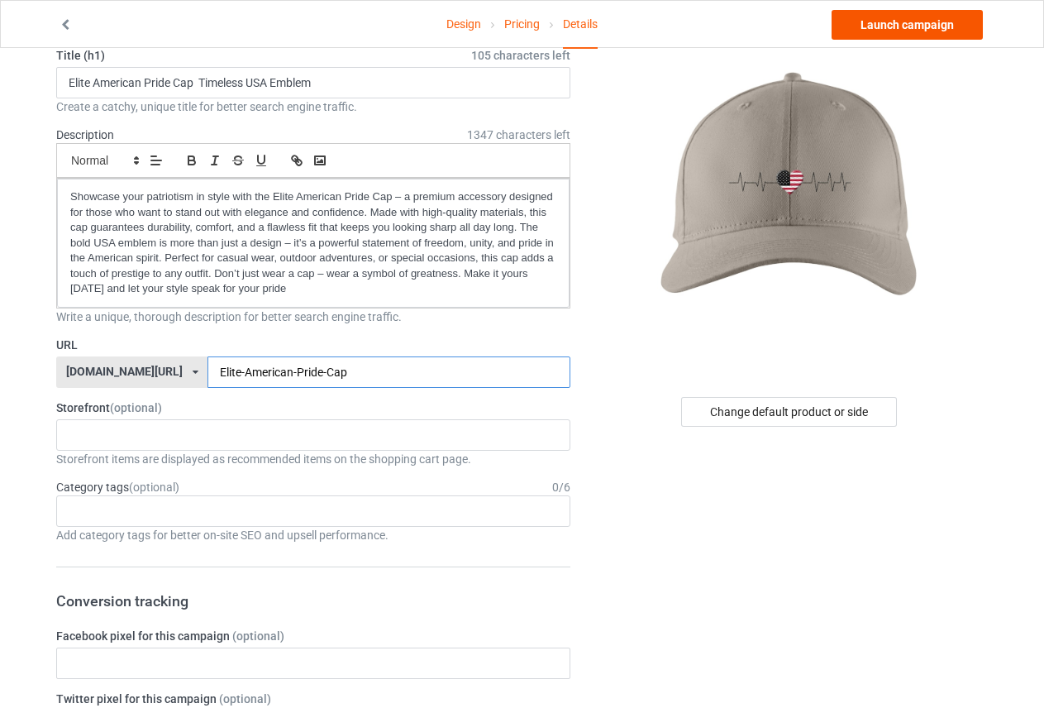
type input "Elite-American-Pride-Cap"
click at [918, 23] on link "Launch campaign" at bounding box center [907, 25] width 151 height 30
